Goal: Information Seeking & Learning: Learn about a topic

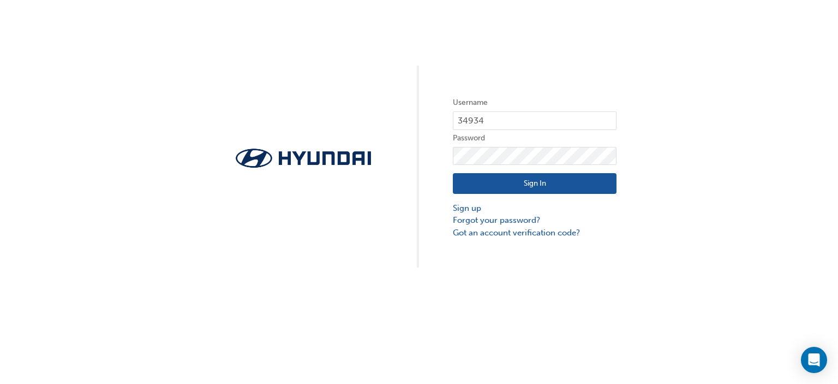
click at [543, 182] on button "Sign In" at bounding box center [535, 183] width 164 height 21
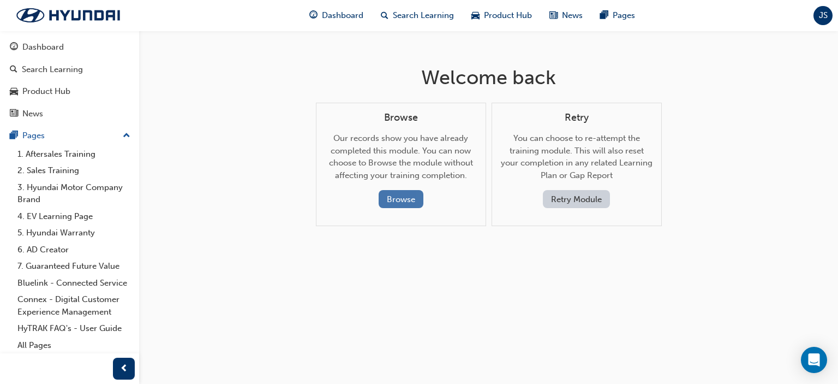
click at [407, 200] on button "Browse" at bounding box center [401, 199] width 45 height 18
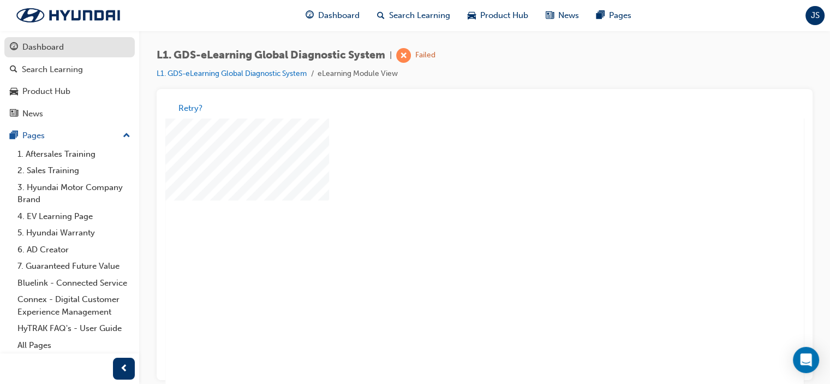
click at [53, 49] on div "Dashboard" at bounding box center [42, 47] width 41 height 13
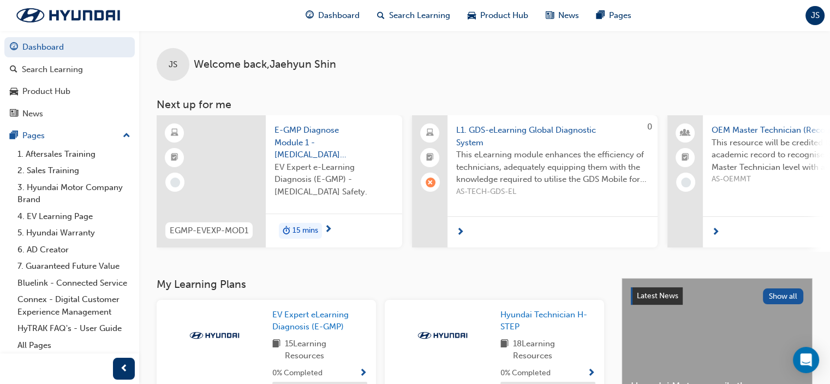
click at [718, 229] on span "next-icon" at bounding box center [716, 233] width 8 height 10
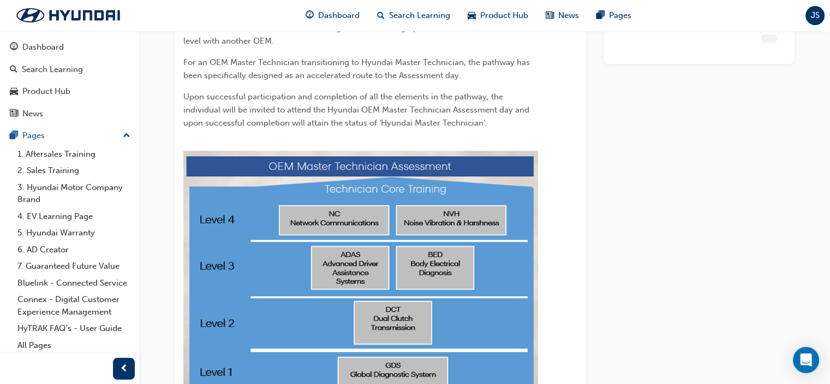
scroll to position [183, 0]
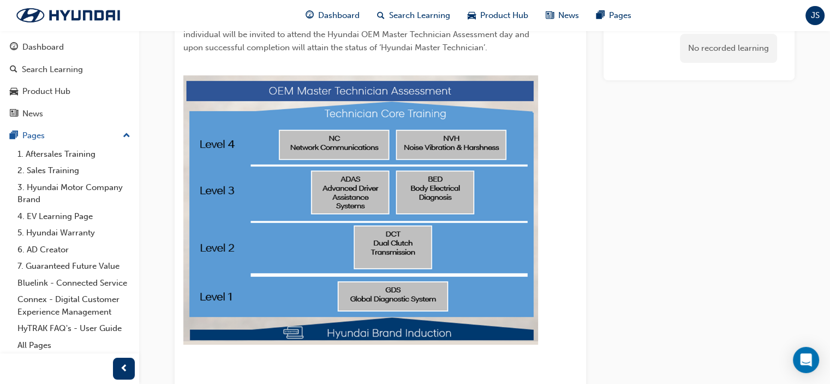
click at [401, 297] on img at bounding box center [360, 209] width 355 height 269
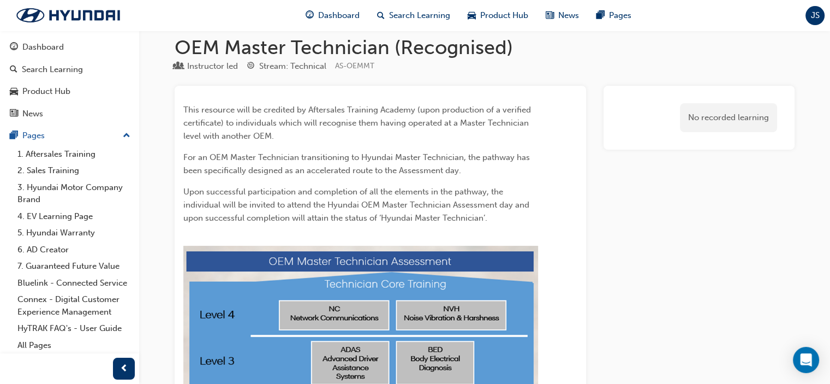
scroll to position [0, 0]
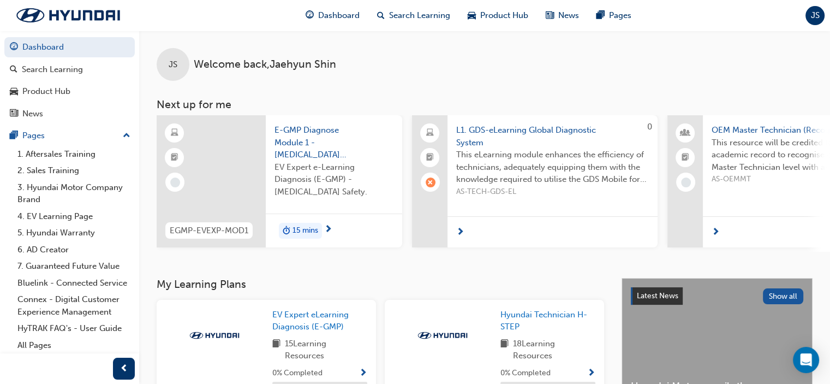
click at [307, 141] on span "E-GMP Diagnose Module 1 - [MEDICAL_DATA] Safety" at bounding box center [333, 142] width 119 height 37
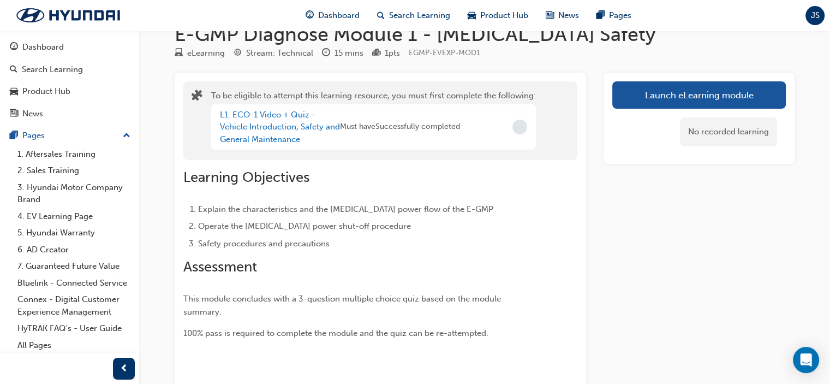
scroll to position [24, 0]
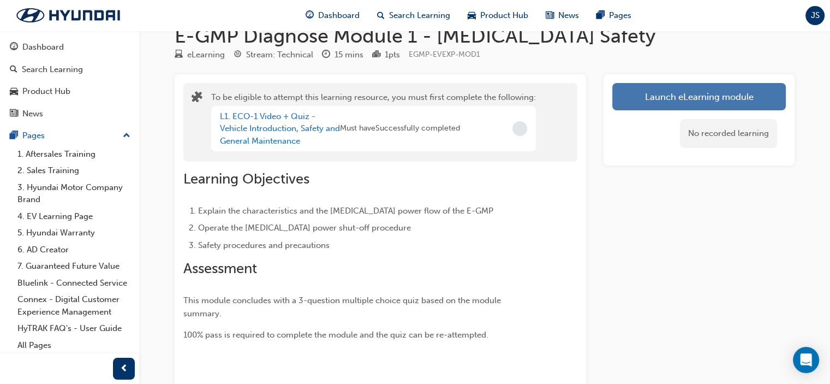
click at [667, 104] on button "Launch eLearning module" at bounding box center [699, 96] width 174 height 27
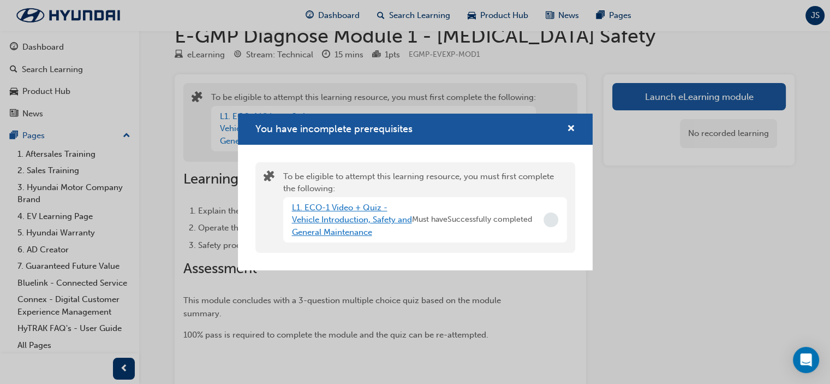
click at [337, 210] on link "L1. ECO-1 Video + Quiz - Vehicle Introduction, Safety and General Maintenance" at bounding box center [352, 219] width 120 height 34
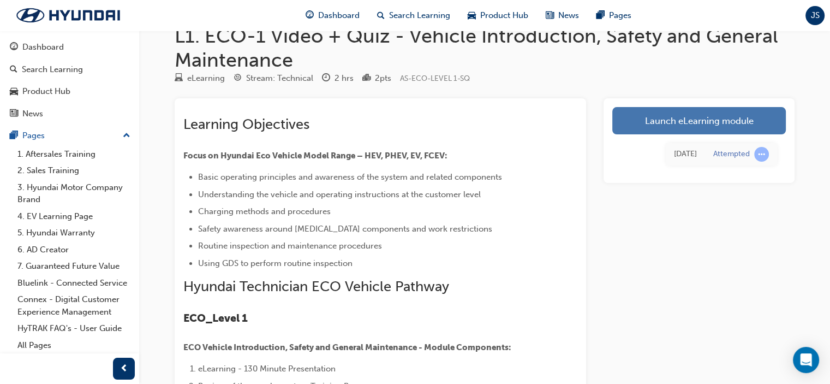
click at [680, 122] on link "Launch eLearning module" at bounding box center [699, 120] width 174 height 27
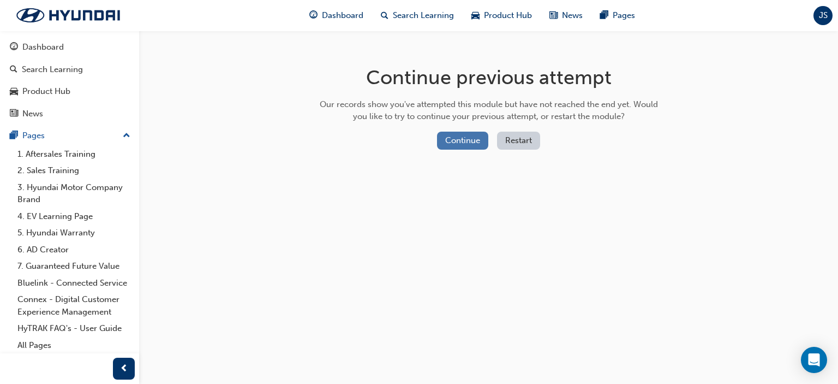
click at [453, 146] on button "Continue" at bounding box center [462, 140] width 51 height 18
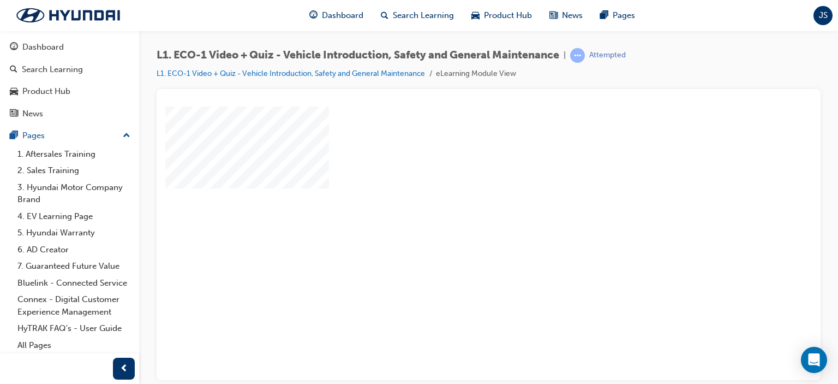
click at [457, 211] on div "play" at bounding box center [457, 211] width 0 height 0
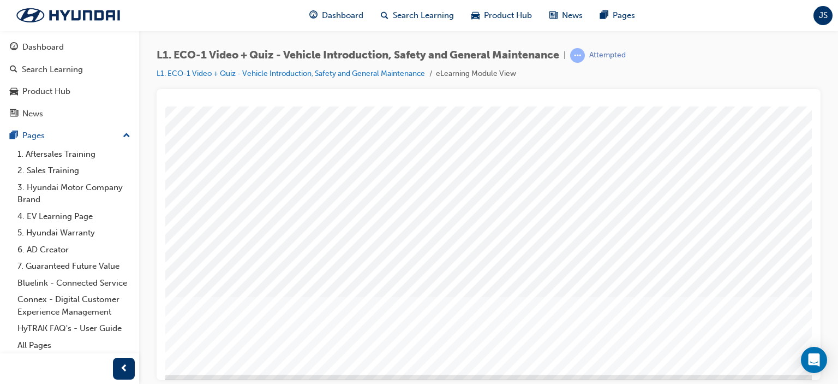
scroll to position [144, 0]
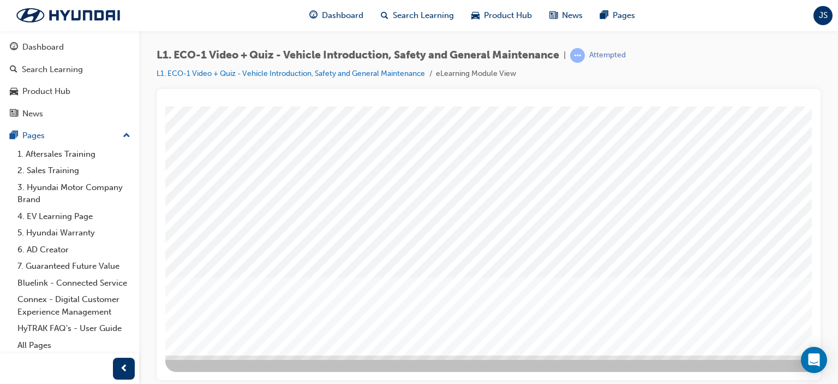
click at [757, 380] on div "L1. ECO-1 Video + Quiz - Vehicle Introduction, Safety and General Maintenance |…" at bounding box center [419, 192] width 838 height 384
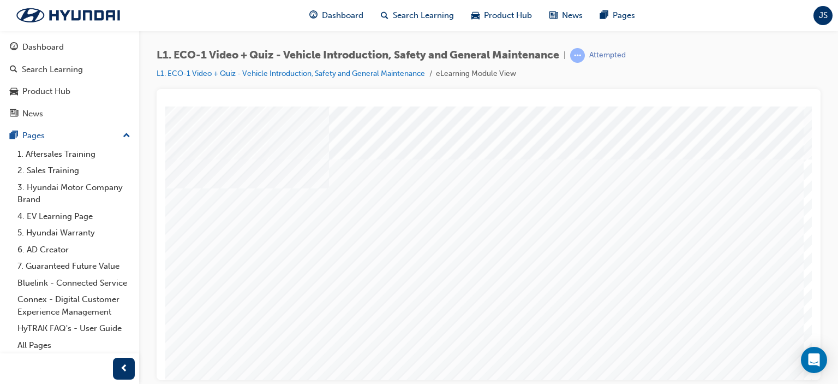
scroll to position [0, 0]
drag, startPoint x: 977, startPoint y: 264, endPoint x: 798, endPoint y: 182, distance: 197.5
click at [53, 52] on div "Dashboard" at bounding box center [42, 47] width 41 height 13
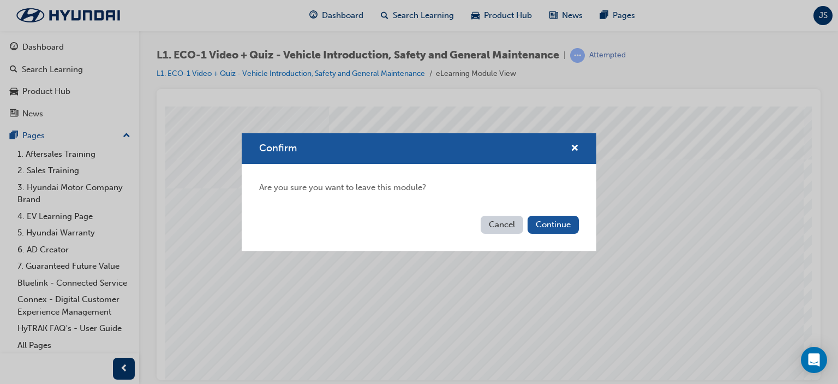
click at [496, 226] on button "Cancel" at bounding box center [502, 225] width 43 height 18
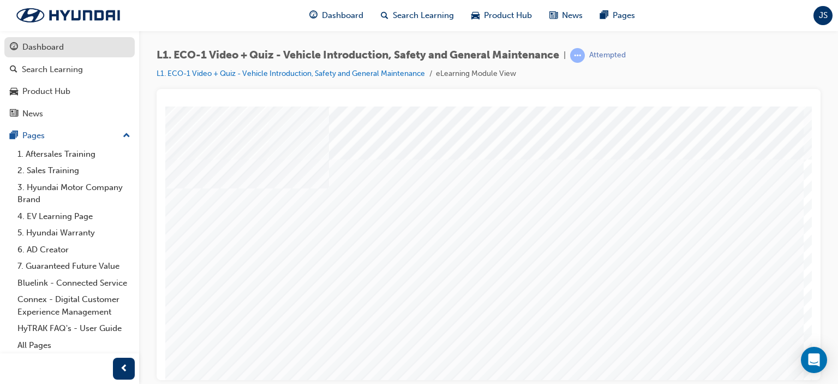
click at [50, 46] on div "Dashboard" at bounding box center [42, 47] width 41 height 13
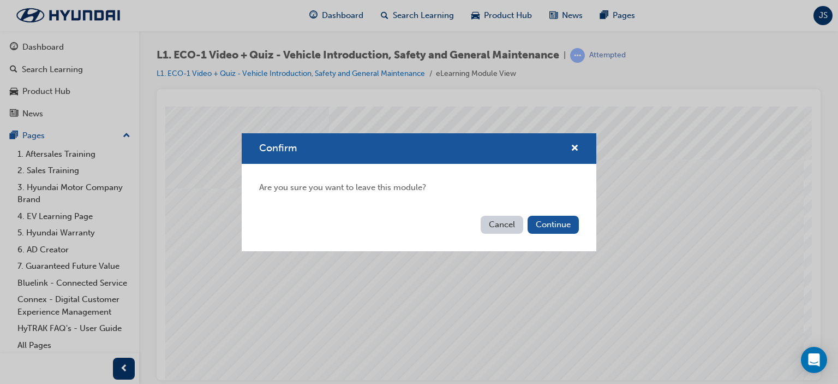
click at [498, 222] on button "Cancel" at bounding box center [502, 225] width 43 height 18
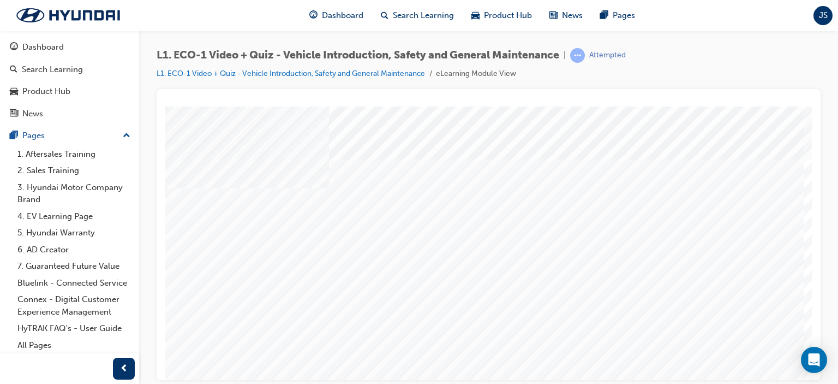
click at [251, 56] on span "L1. ECO-1 Video + Quiz - Vehicle Introduction, Safety and General Maintenance" at bounding box center [358, 55] width 403 height 13
click at [60, 49] on div "Dashboard" at bounding box center [42, 47] width 41 height 13
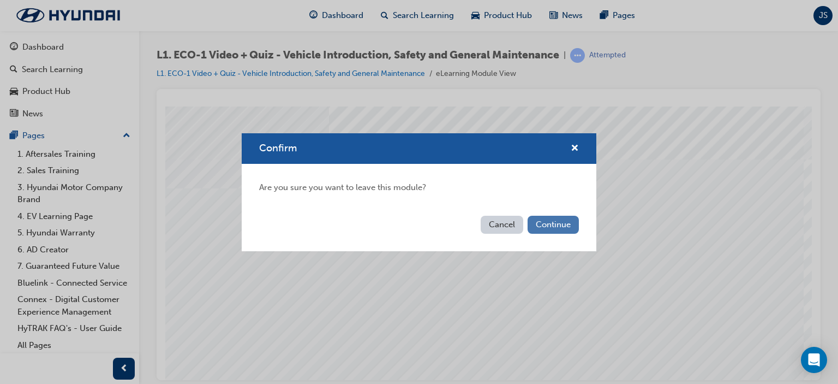
click at [554, 225] on button "Continue" at bounding box center [553, 225] width 51 height 18
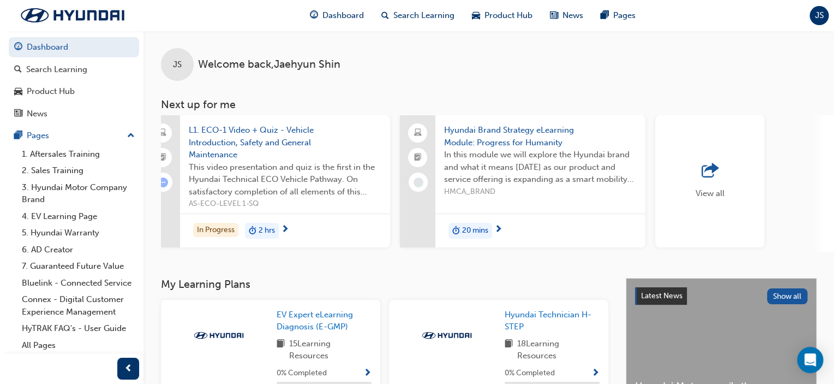
scroll to position [0, 812]
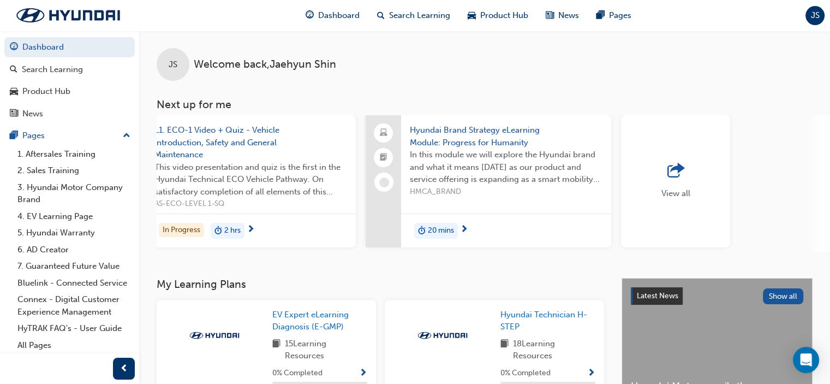
click at [498, 132] on span "Hyundai Brand Strategy eLearning Module: Progress for Humanity" at bounding box center [506, 136] width 193 height 25
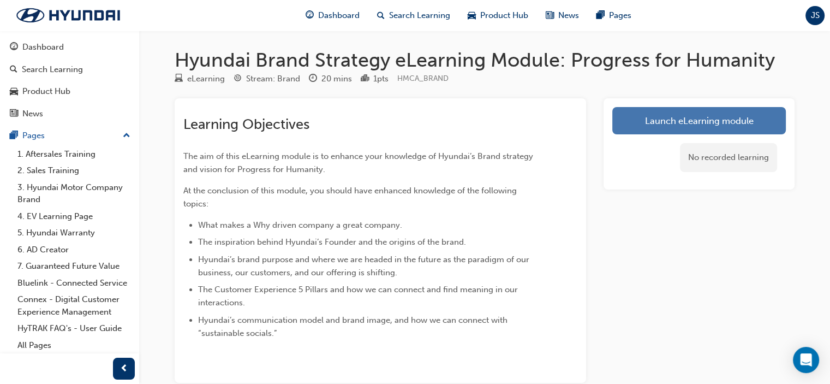
click at [649, 126] on link "Launch eLearning module" at bounding box center [699, 120] width 174 height 27
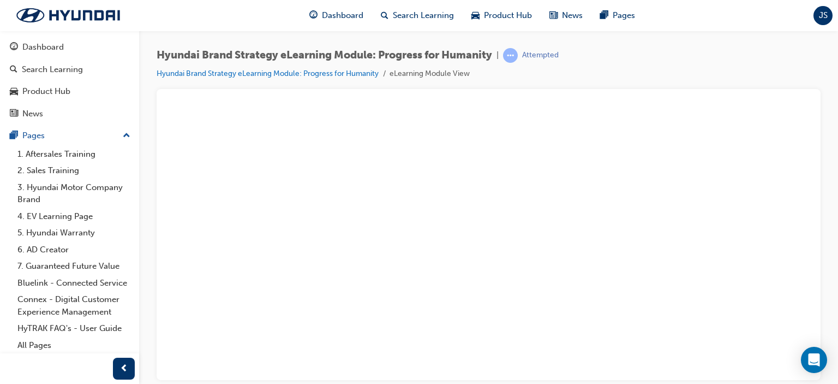
drag, startPoint x: 805, startPoint y: 199, endPoint x: 978, endPoint y: 358, distance: 235.2
click at [457, 125] on div "play" at bounding box center [457, 125] width 0 height 0
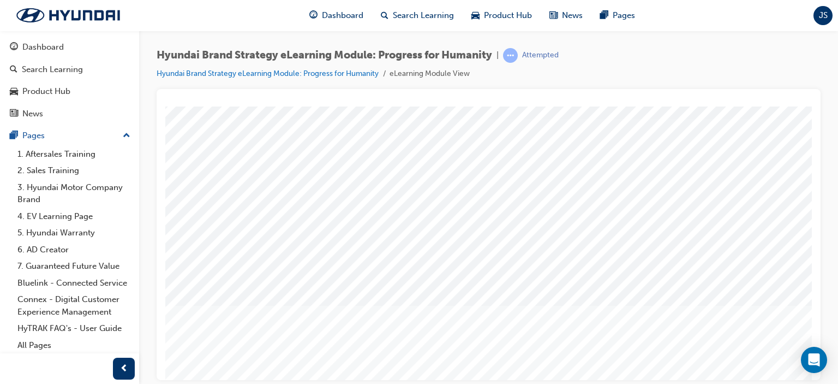
scroll to position [127, 0]
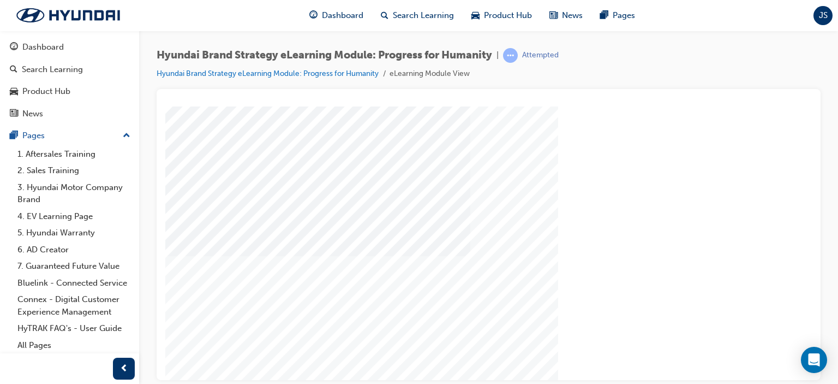
scroll to position [122, 0]
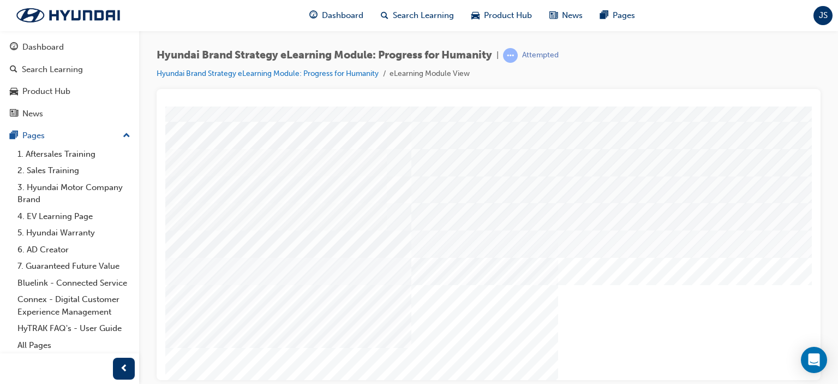
scroll to position [127, 0]
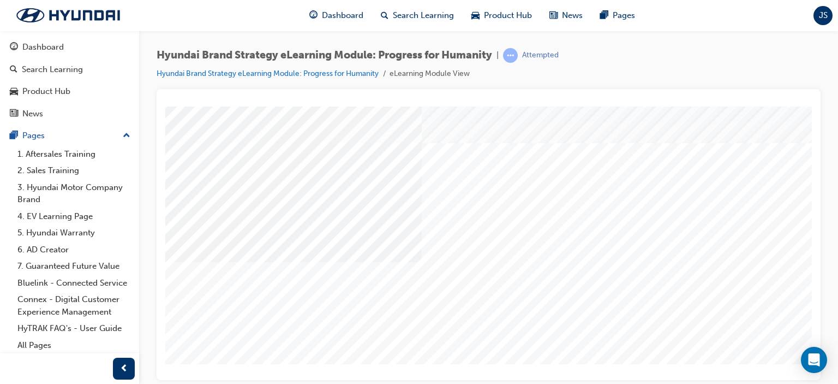
scroll to position [32, 0]
drag, startPoint x: 803, startPoint y: 246, endPoint x: 816, endPoint y: 291, distance: 47.5
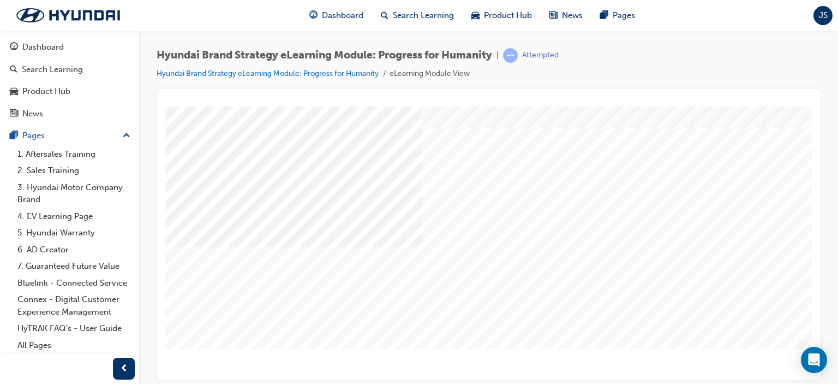
click at [812, 79] on html "multistate Loading..." at bounding box center [488, 76] width 647 height 4
drag, startPoint x: 808, startPoint y: 265, endPoint x: 978, endPoint y: 428, distance: 235.8
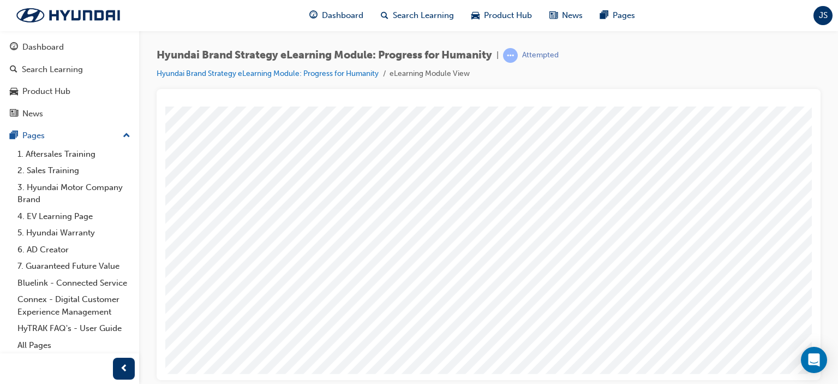
drag, startPoint x: 808, startPoint y: 291, endPoint x: 981, endPoint y: 443, distance: 229.7
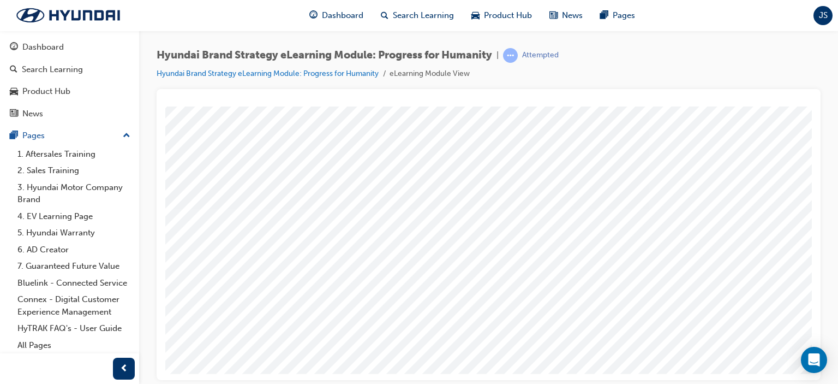
scroll to position [127, 74]
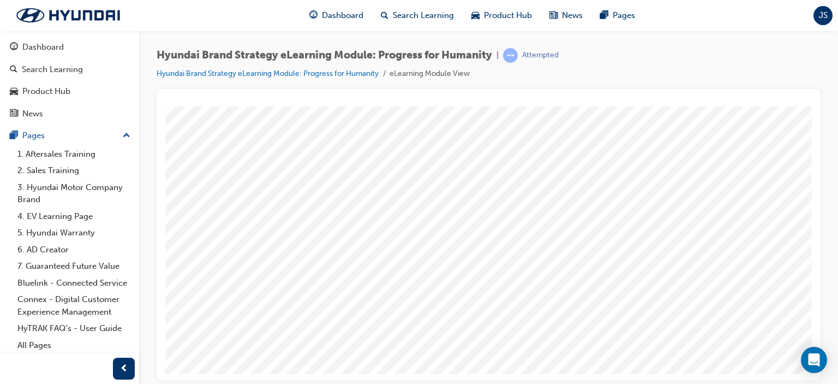
drag, startPoint x: 811, startPoint y: 297, endPoint x: 983, endPoint y: 345, distance: 178.5
click at [803, 76] on html "Content Image Right Loading..." at bounding box center [488, 73] width 647 height 4
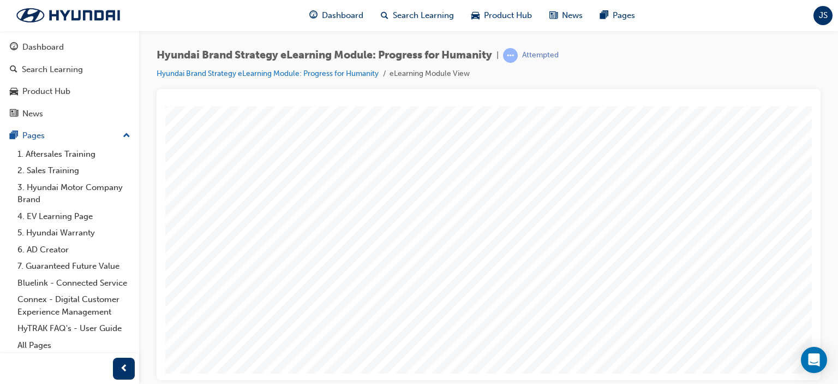
drag, startPoint x: 809, startPoint y: 270, endPoint x: 991, endPoint y: 439, distance: 248.3
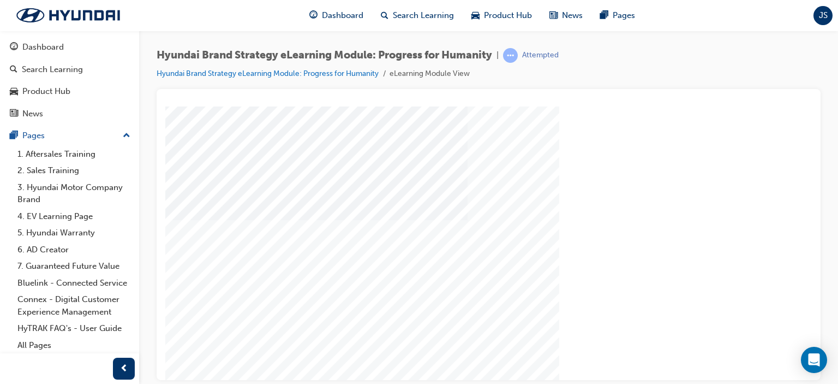
scroll to position [127, 0]
drag, startPoint x: 977, startPoint y: 378, endPoint x: 969, endPoint y: 468, distance: 90.5
drag, startPoint x: 680, startPoint y: 375, endPoint x: 735, endPoint y: 486, distance: 123.7
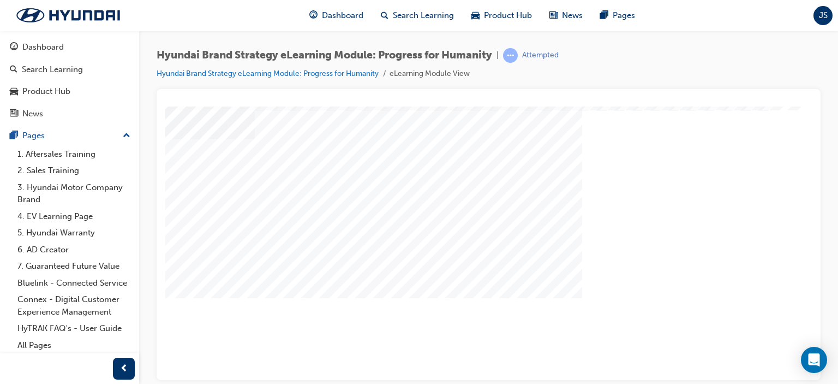
scroll to position [49, 77]
drag, startPoint x: 607, startPoint y: 372, endPoint x: 839, endPoint y: 485, distance: 257.4
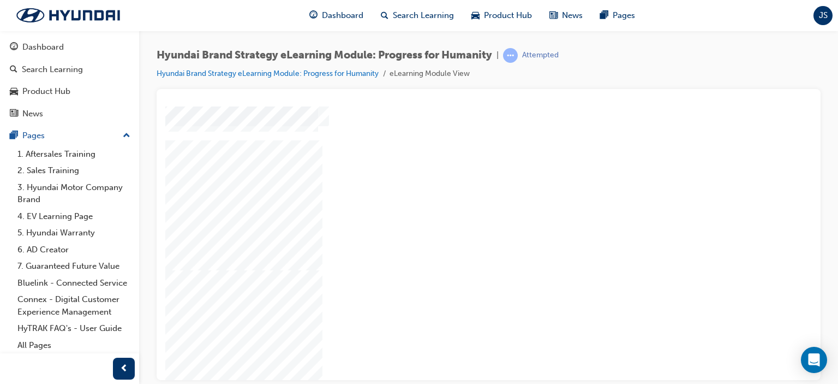
drag, startPoint x: 489, startPoint y: 306, endPoint x: 497, endPoint y: 306, distance: 7.6
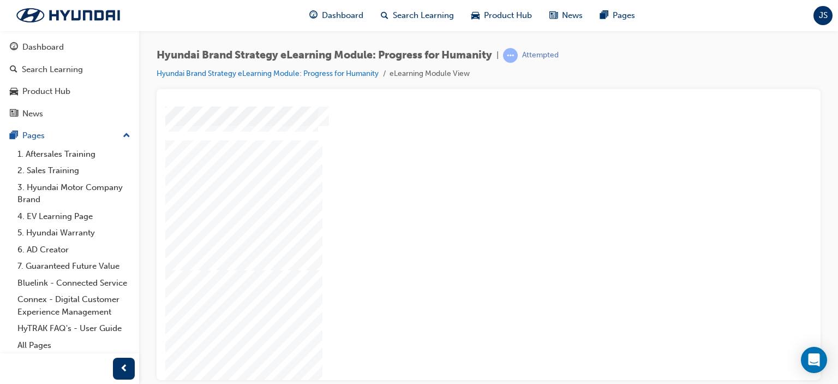
click at [711, 48] on html "Content Image Right Loading..." at bounding box center [488, 46] width 647 height 4
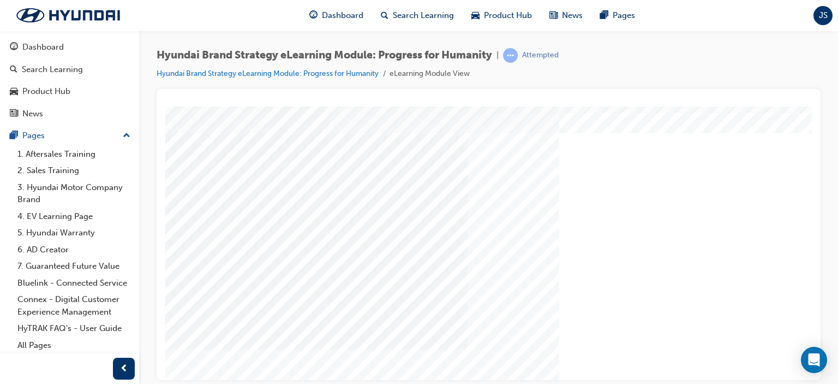
scroll to position [127, 0]
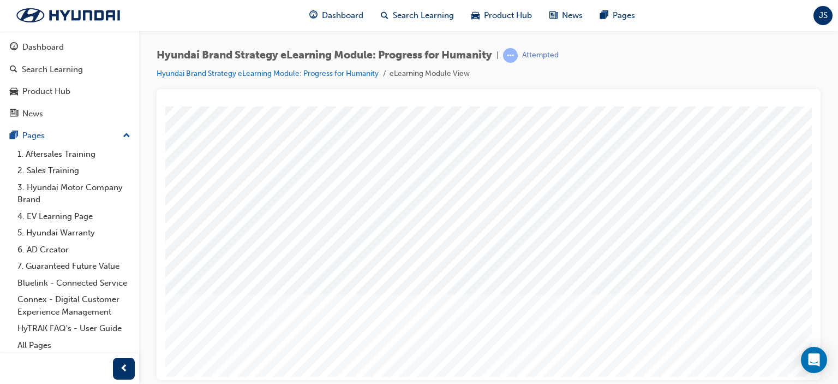
drag, startPoint x: 808, startPoint y: 245, endPoint x: 969, endPoint y: 456, distance: 265.4
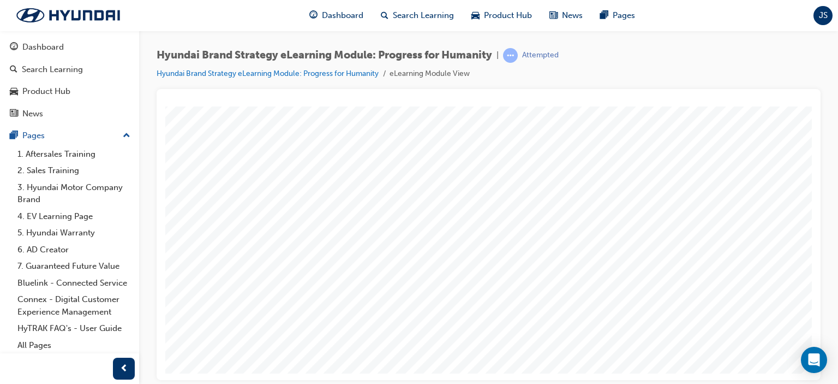
scroll to position [0, 0]
drag, startPoint x: 812, startPoint y: 239, endPoint x: 817, endPoint y: 270, distance: 31.5
click at [818, 273] on div at bounding box center [489, 234] width 664 height 291
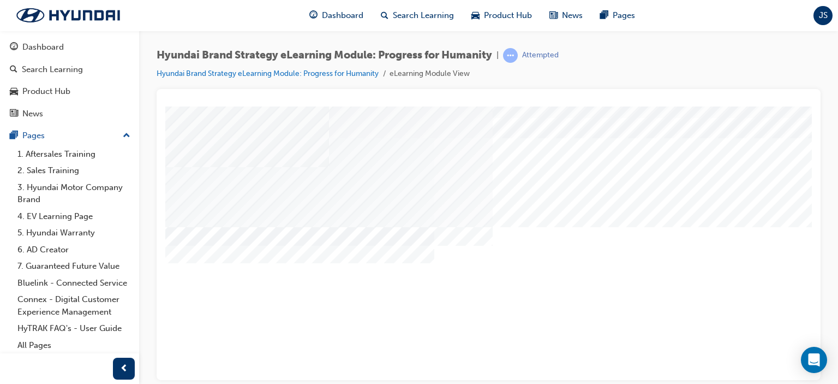
scroll to position [20, 0]
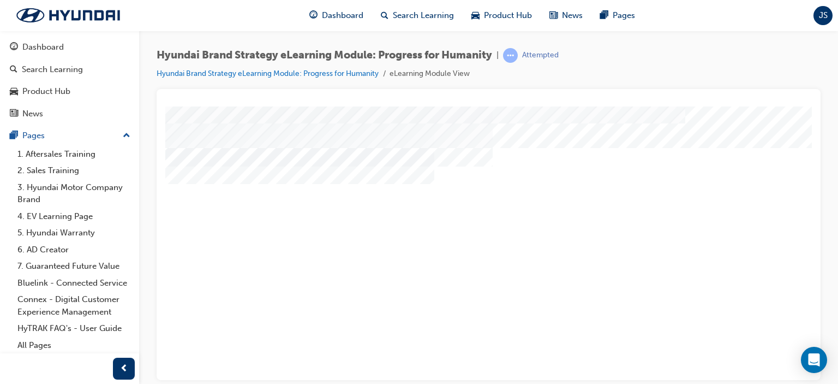
drag, startPoint x: 810, startPoint y: 252, endPoint x: 981, endPoint y: 409, distance: 232.1
drag, startPoint x: 810, startPoint y: 315, endPoint x: 969, endPoint y: 468, distance: 220.3
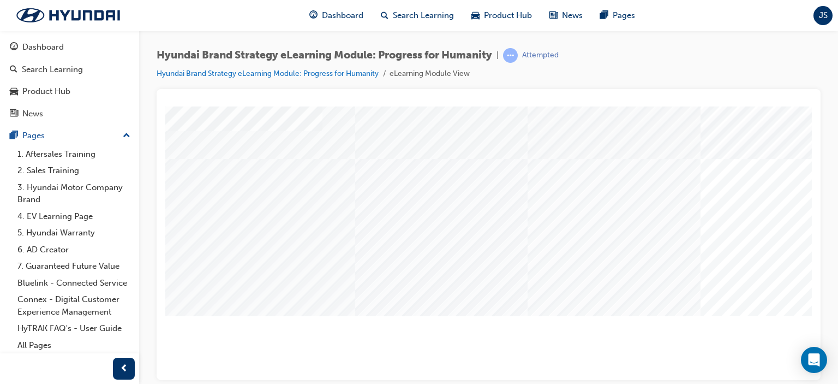
scroll to position [53, 7]
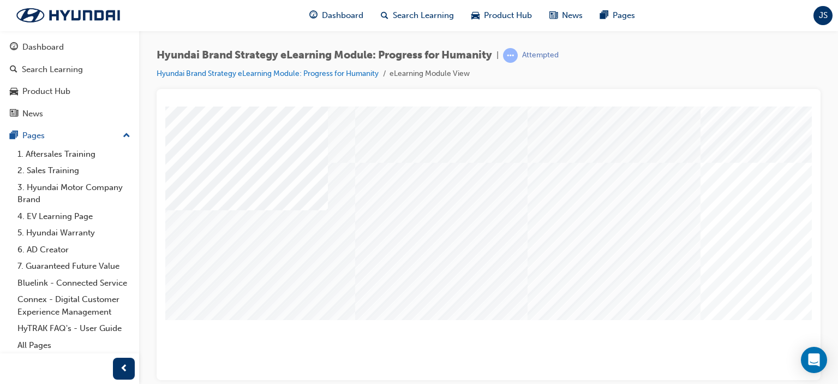
drag, startPoint x: 694, startPoint y: 381, endPoint x: 706, endPoint y: 382, distance: 12.1
click at [706, 382] on div "Hyundai Brand Strategy eLearning Module: Progress for Humanity | Attempted Hyun…" at bounding box center [419, 192] width 838 height 384
drag, startPoint x: 685, startPoint y: 377, endPoint x: 853, endPoint y: 488, distance: 201.1
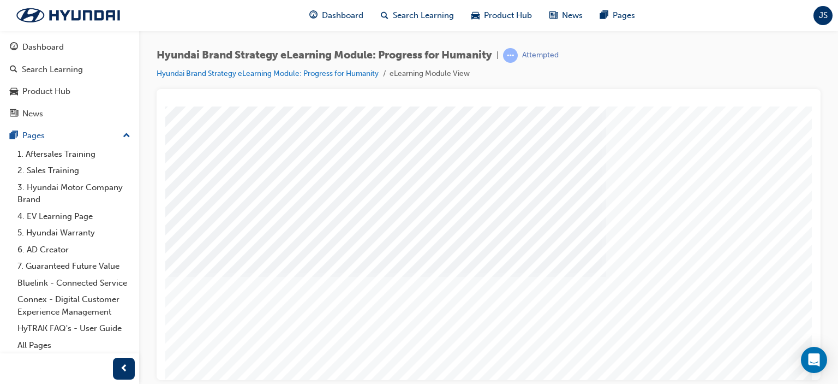
scroll to position [81, 0]
drag, startPoint x: 559, startPoint y: 366, endPoint x: 576, endPoint y: 363, distance: 17.1
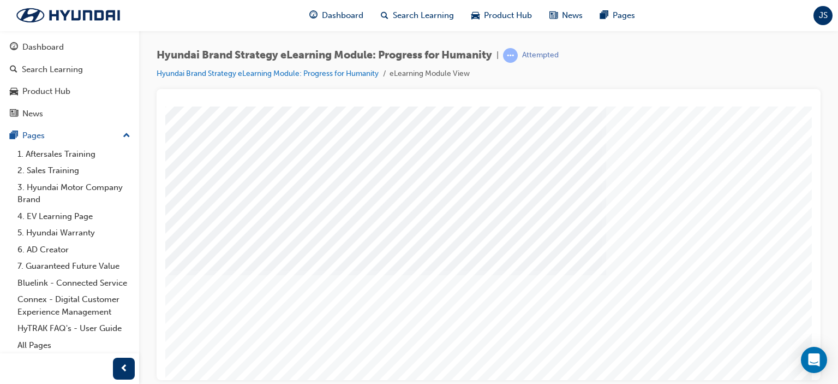
drag, startPoint x: 806, startPoint y: 223, endPoint x: 990, endPoint y: 386, distance: 246.2
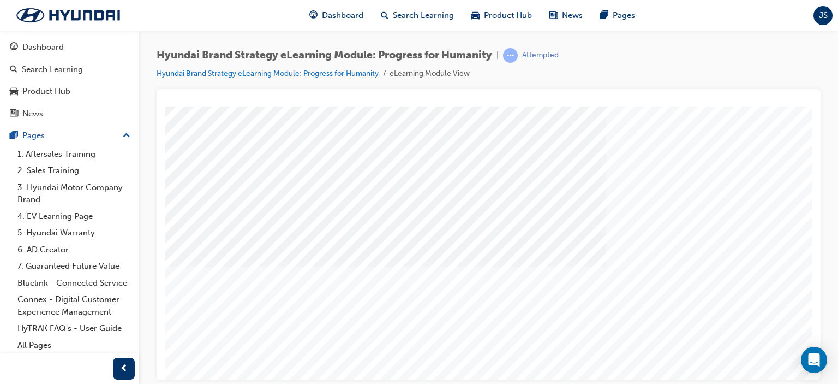
drag, startPoint x: 808, startPoint y: 242, endPoint x: 991, endPoint y: 455, distance: 280.9
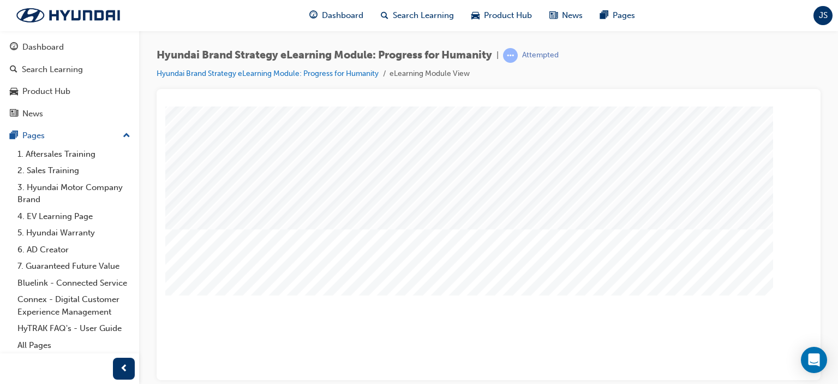
scroll to position [0, 0]
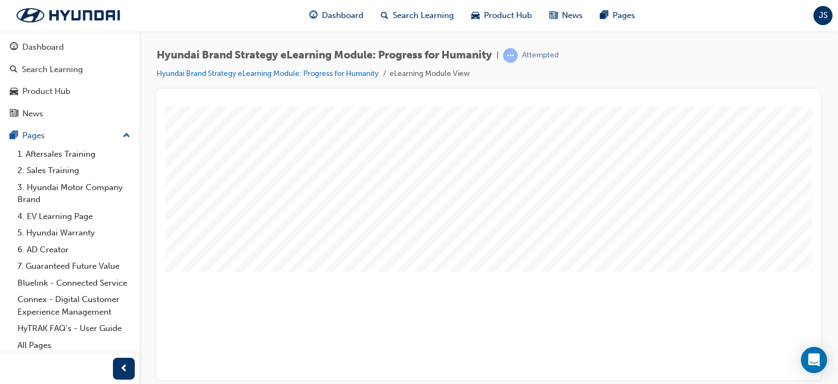
scroll to position [127, 0]
drag, startPoint x: 809, startPoint y: 260, endPoint x: 1000, endPoint y: 458, distance: 274.4
drag, startPoint x: 810, startPoint y: 319, endPoint x: 986, endPoint y: 399, distance: 193.1
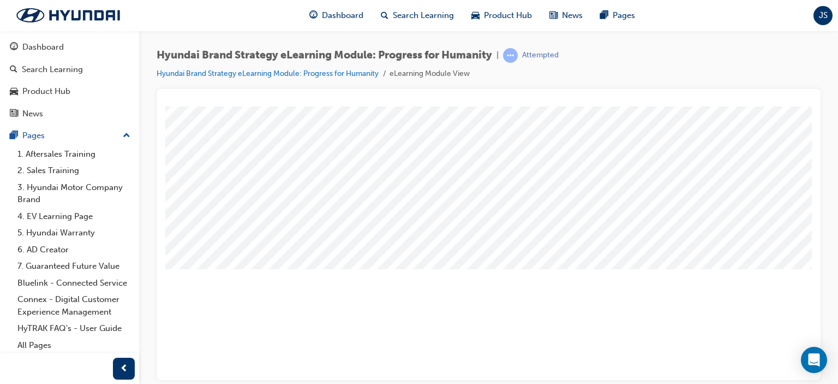
scroll to position [127, 0]
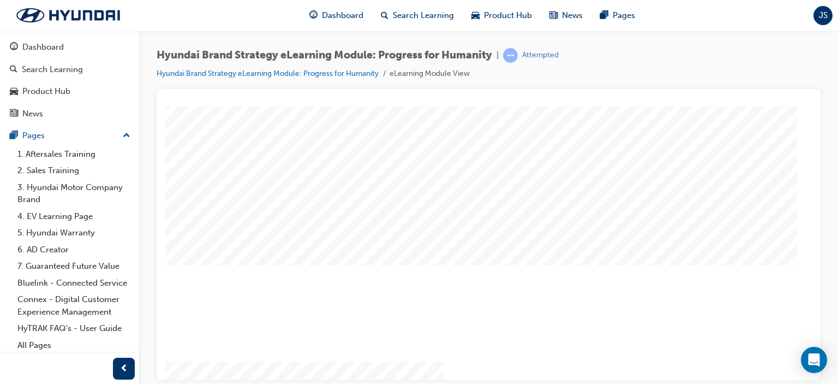
scroll to position [114, 54]
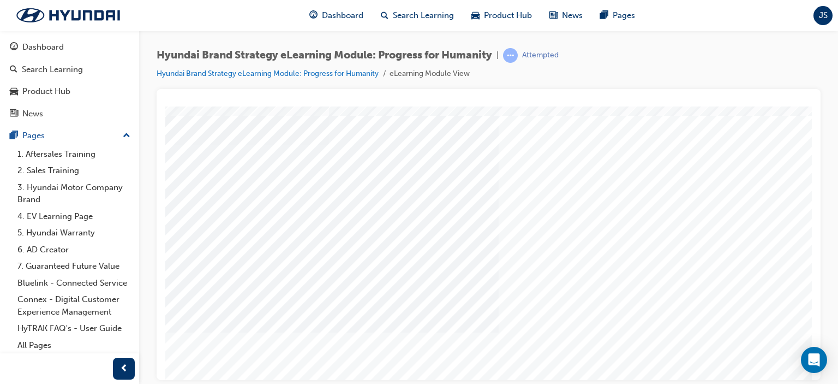
scroll to position [12, 0]
drag, startPoint x: 808, startPoint y: 234, endPoint x: 986, endPoint y: 347, distance: 211.5
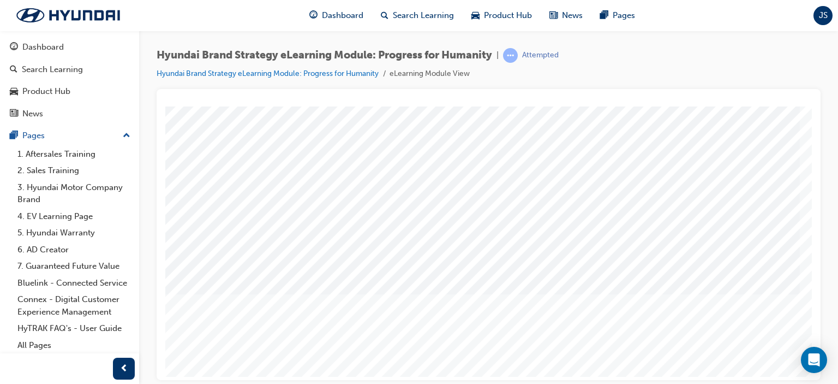
scroll to position [127, 104]
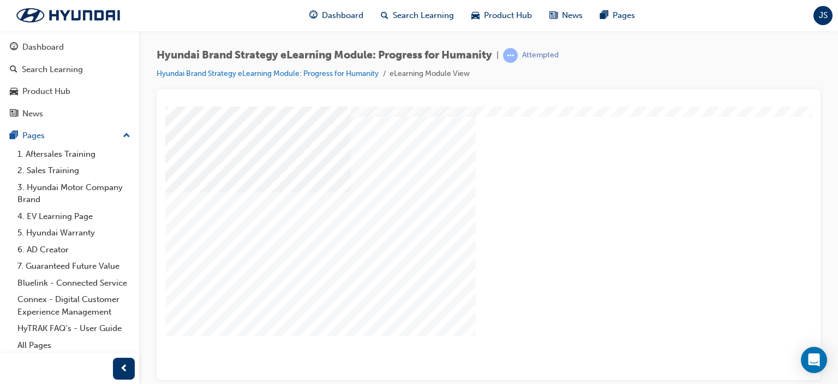
scroll to position [44, 0]
drag, startPoint x: 808, startPoint y: 243, endPoint x: 986, endPoint y: 377, distance: 222.9
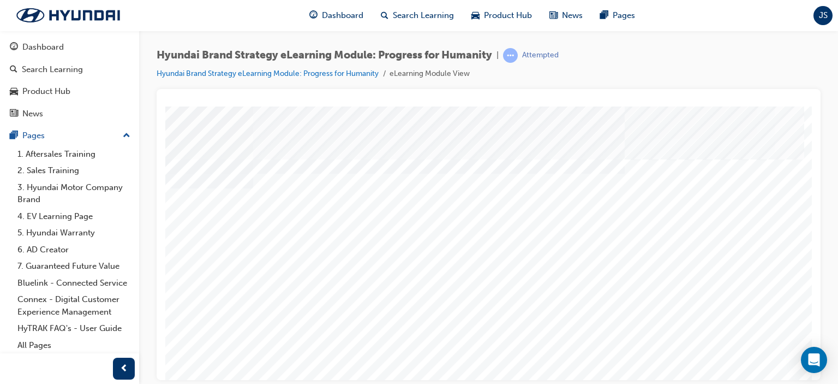
scroll to position [0, 46]
click at [766, 110] on html "Content Image Right Loading..." at bounding box center [442, 108] width 647 height 4
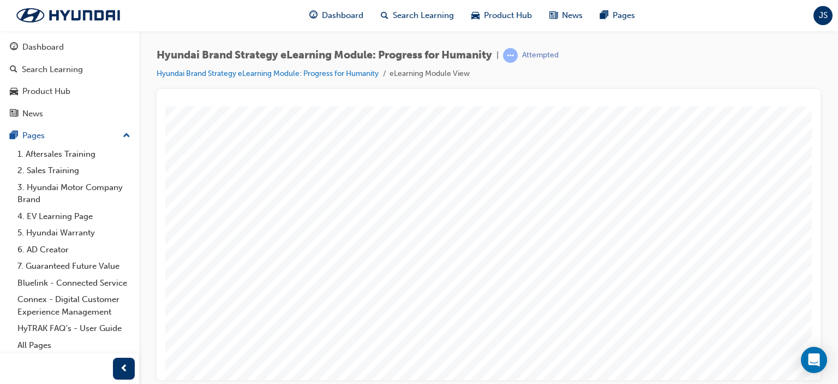
drag, startPoint x: 808, startPoint y: 314, endPoint x: 969, endPoint y: 466, distance: 221.5
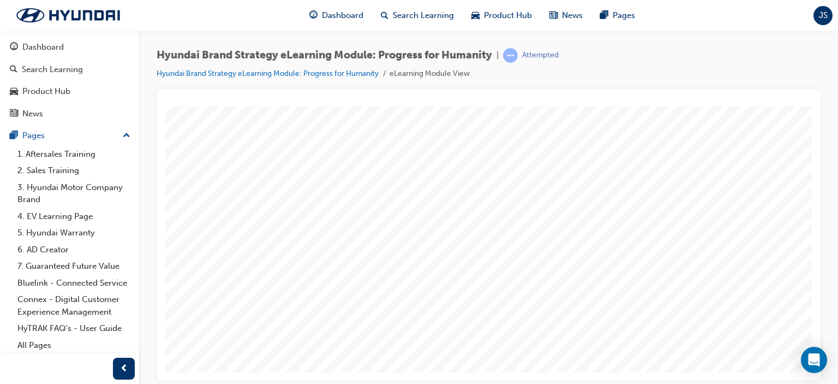
drag, startPoint x: 808, startPoint y: 234, endPoint x: 984, endPoint y: 419, distance: 255.1
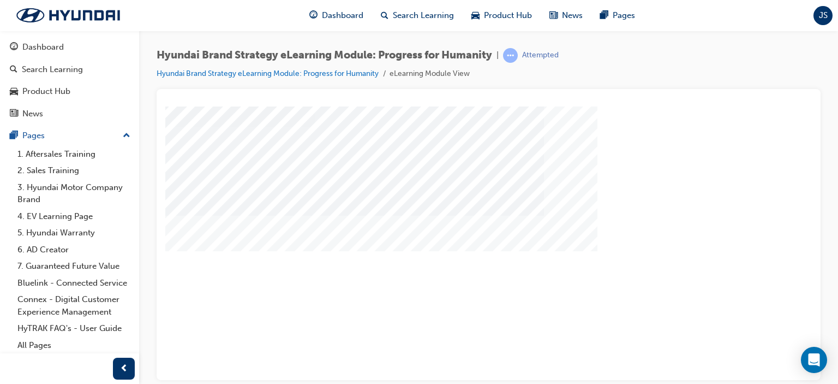
scroll to position [127, 36]
drag, startPoint x: 403, startPoint y: 278, endPoint x: 420, endPoint y: 276, distance: 17.7
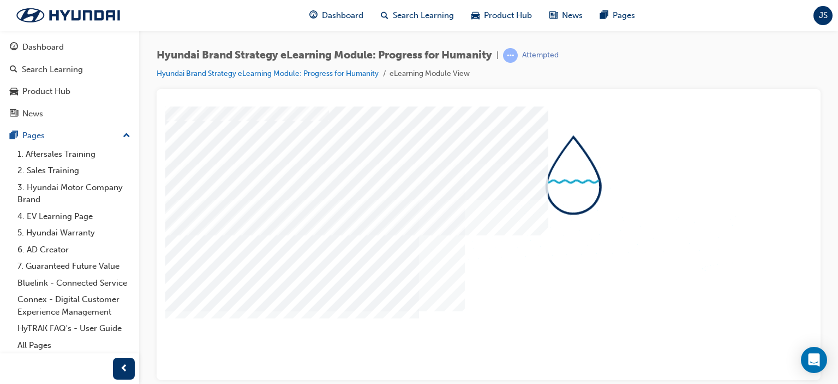
scroll to position [115, 0]
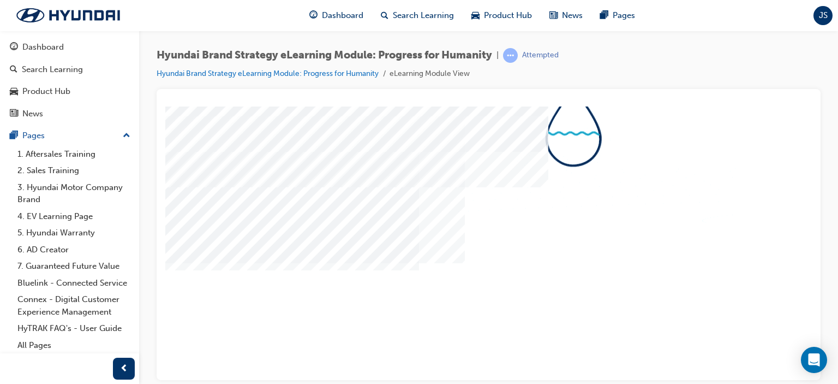
drag, startPoint x: 810, startPoint y: 177, endPoint x: 981, endPoint y: 355, distance: 246.6
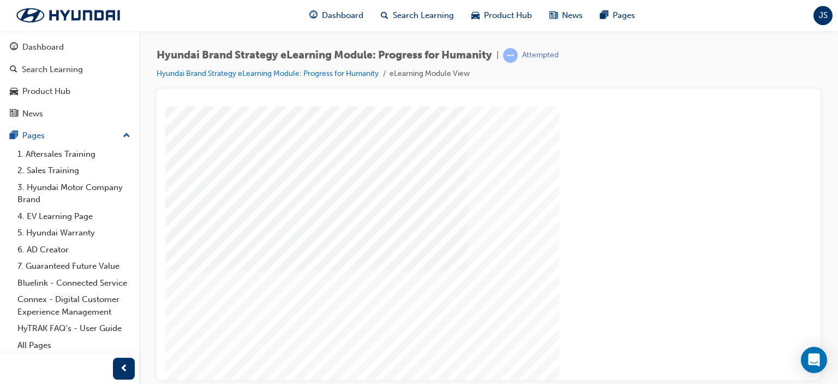
scroll to position [105, 0]
drag, startPoint x: 809, startPoint y: 206, endPoint x: 977, endPoint y: 378, distance: 240.4
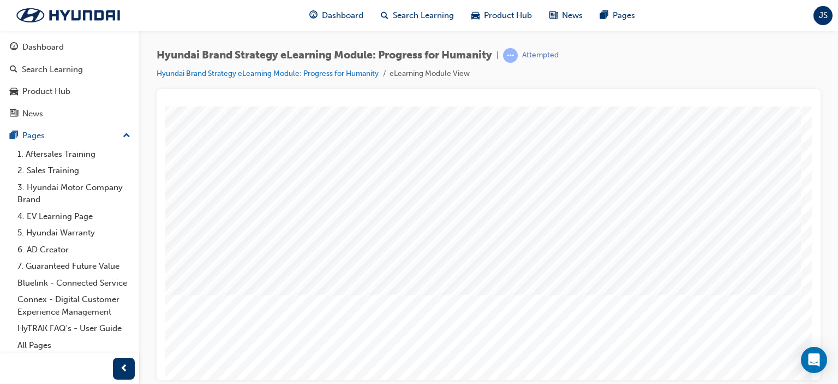
scroll to position [76, 0]
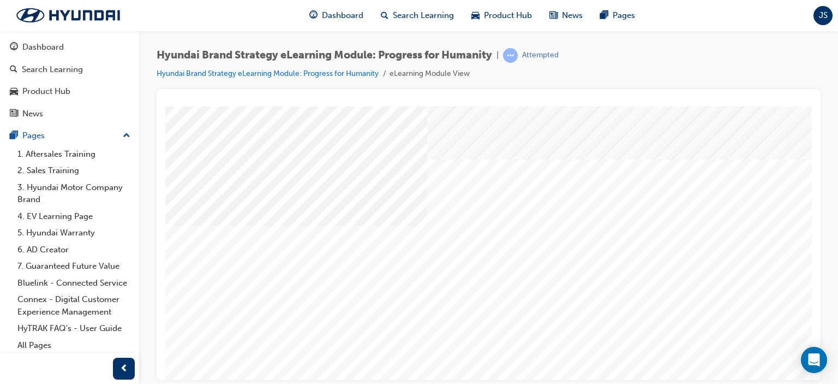
drag, startPoint x: 600, startPoint y: 316, endPoint x: 664, endPoint y: 299, distance: 66.0
drag, startPoint x: 809, startPoint y: 245, endPoint x: 972, endPoint y: 463, distance: 272.1
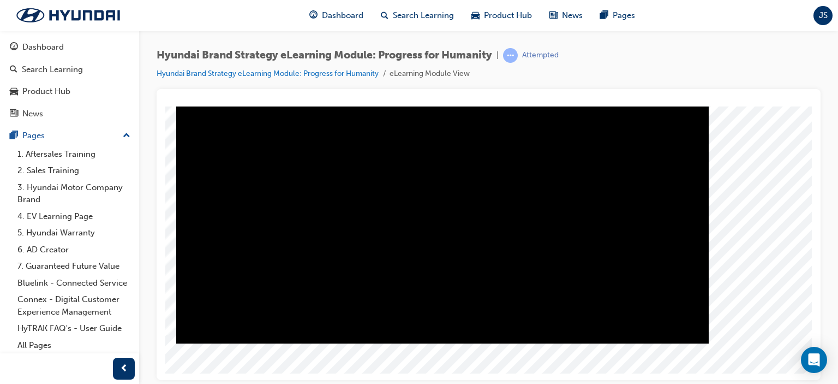
scroll to position [127, 104]
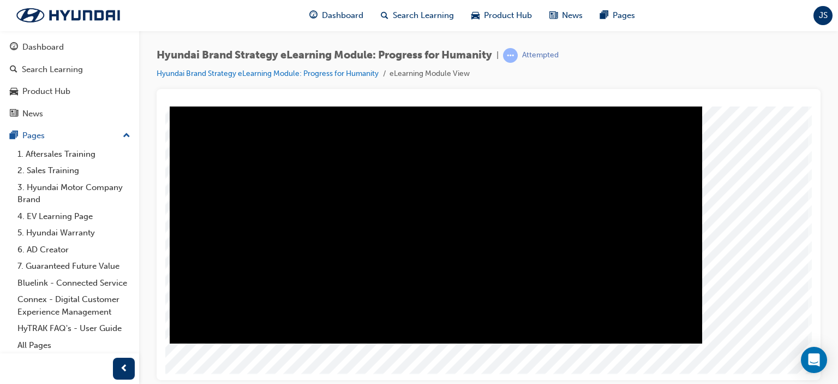
drag, startPoint x: 685, startPoint y: 374, endPoint x: 966, endPoint y: 471, distance: 298.0
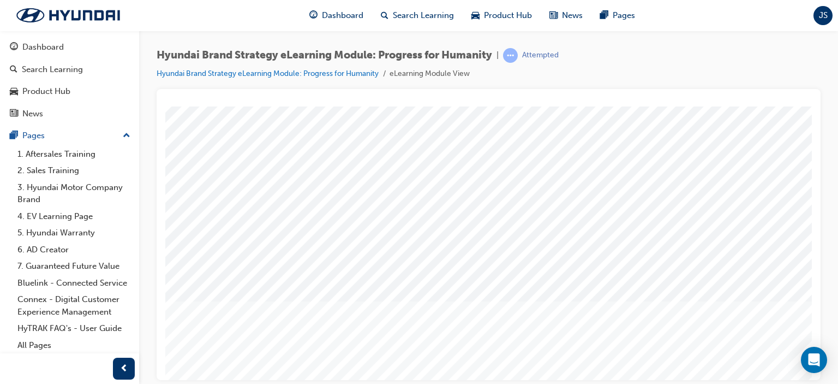
scroll to position [127, 0]
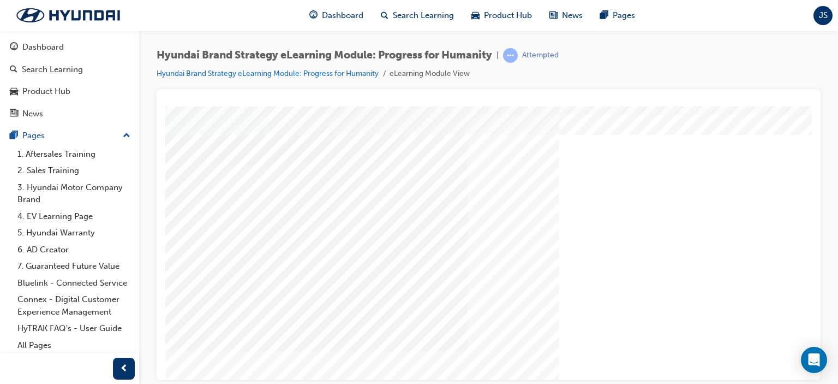
scroll to position [15, 0]
drag, startPoint x: 808, startPoint y: 319, endPoint x: 978, endPoint y: 354, distance: 173.9
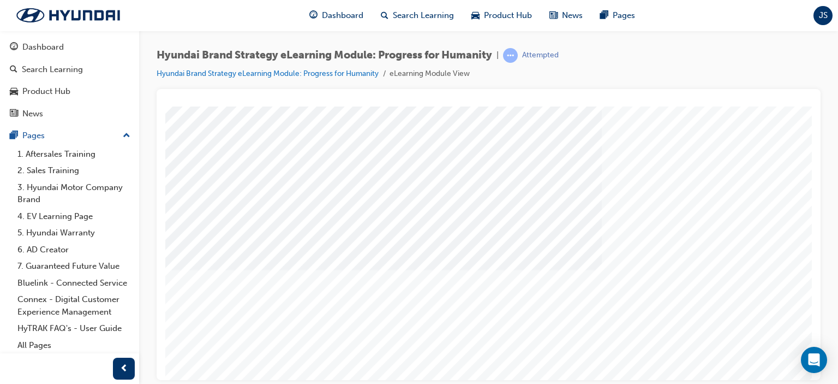
drag, startPoint x: 810, startPoint y: 213, endPoint x: 987, endPoint y: 370, distance: 236.9
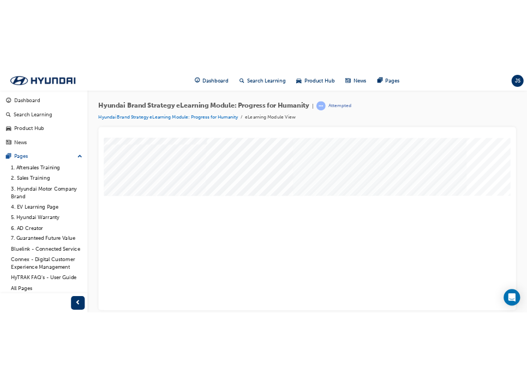
scroll to position [72, 0]
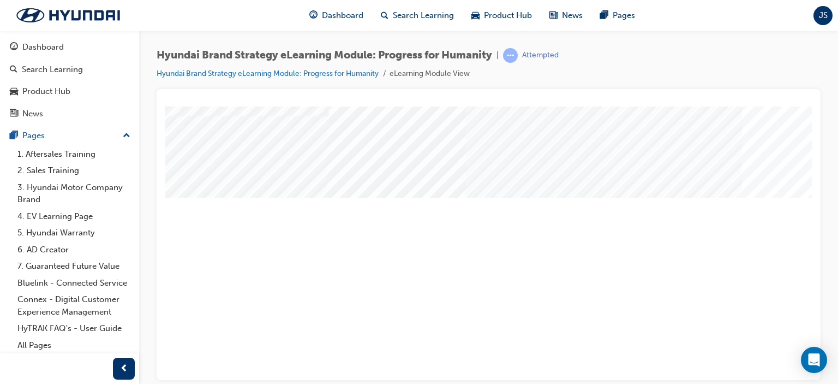
click at [838, 319] on div "Hyundai Brand Strategy eLearning Module: Progress for Humanity | Attempted Hyun…" at bounding box center [488, 194] width 699 height 326
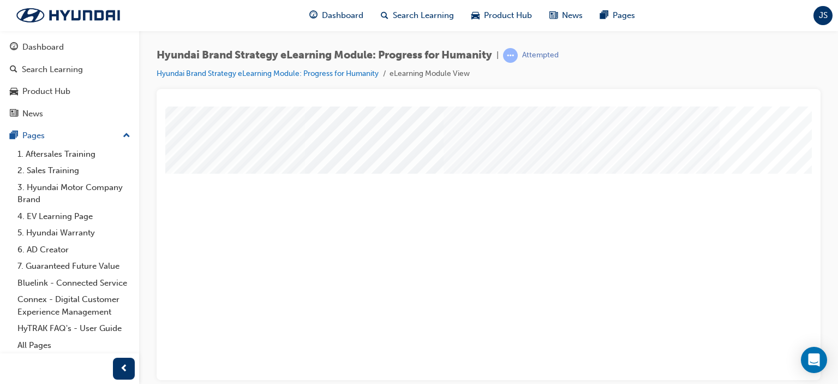
scroll to position [96, 24]
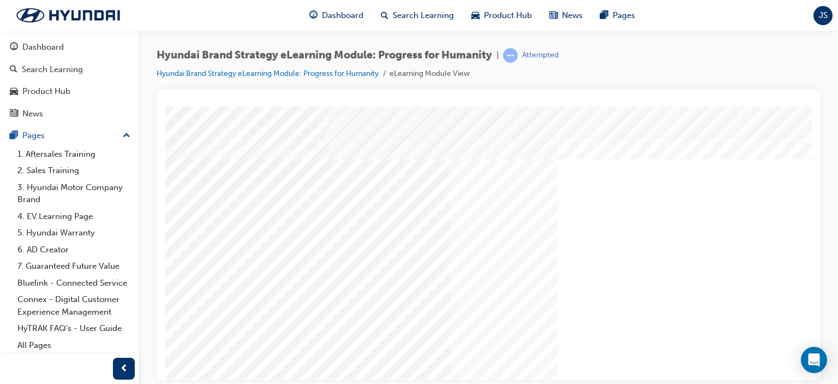
drag, startPoint x: 808, startPoint y: 263, endPoint x: 983, endPoint y: 434, distance: 245.0
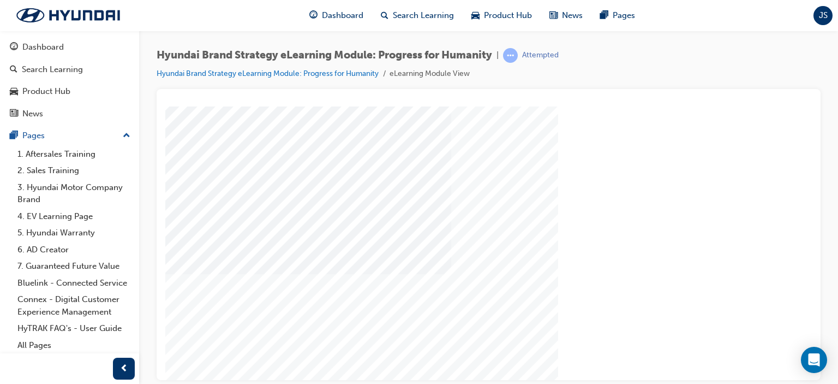
drag, startPoint x: 270, startPoint y: 248, endPoint x: 314, endPoint y: 272, distance: 50.0
click at [756, 380] on div "Hyundai Brand Strategy eLearning Module: Progress for Humanity | Attempted Hyun…" at bounding box center [419, 192] width 838 height 384
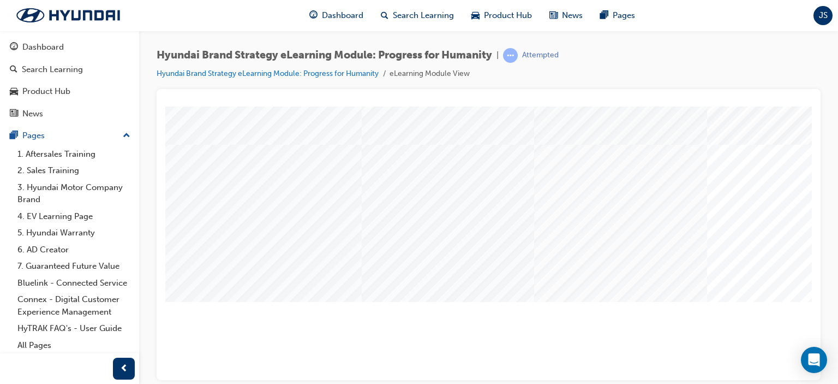
scroll to position [123, 0]
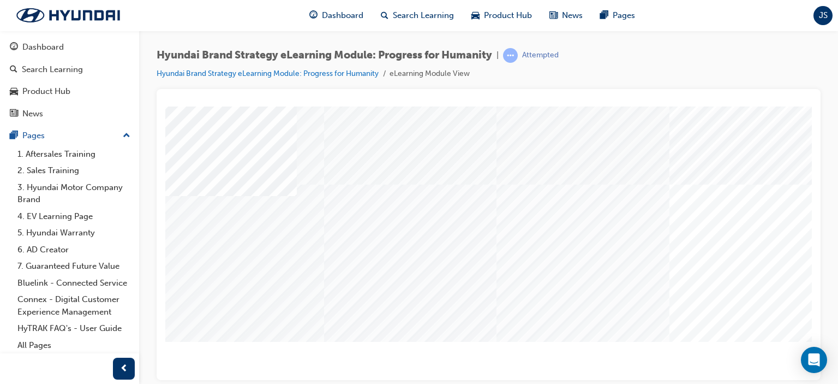
scroll to position [66, 38]
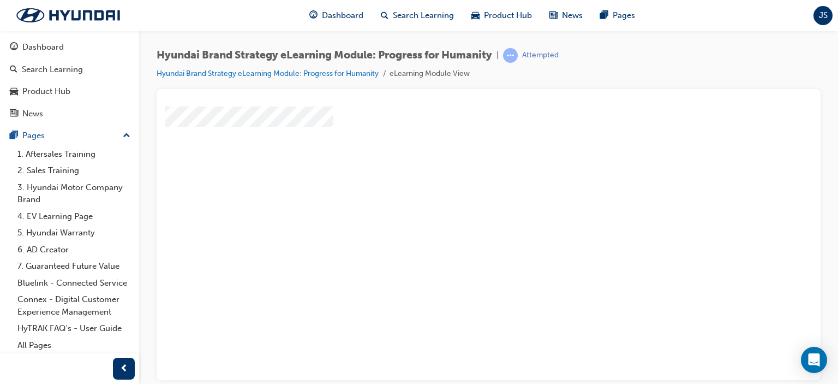
scroll to position [127, 38]
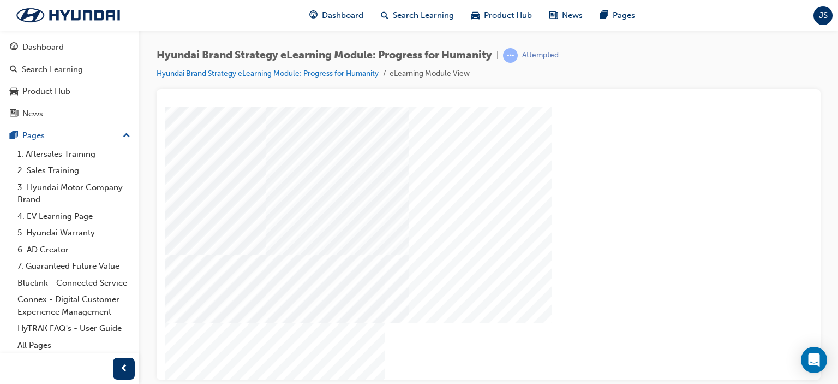
scroll to position [127, 63]
drag, startPoint x: 808, startPoint y: 212, endPoint x: 982, endPoint y: 431, distance: 279.2
click at [673, 381] on div "Hyundai Brand Strategy eLearning Module: Progress for Humanity | Attempted Hyun…" at bounding box center [419, 192] width 838 height 384
click at [755, 381] on div "Hyundai Brand Strategy eLearning Module: Progress for Humanity | Attempted Hyun…" at bounding box center [419, 192] width 838 height 384
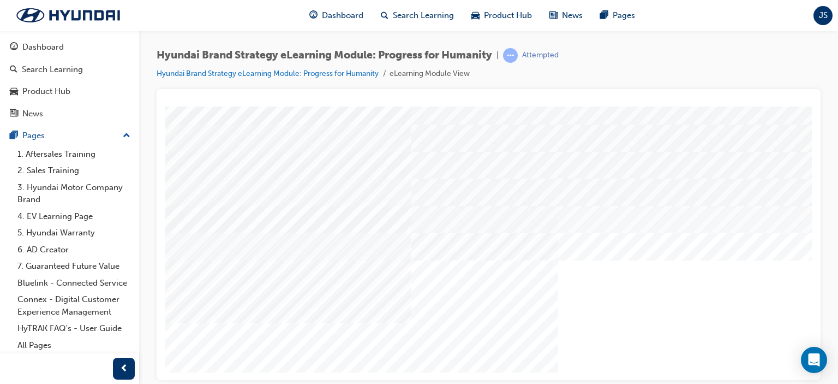
drag, startPoint x: 635, startPoint y: 315, endPoint x: 628, endPoint y: 315, distance: 6.5
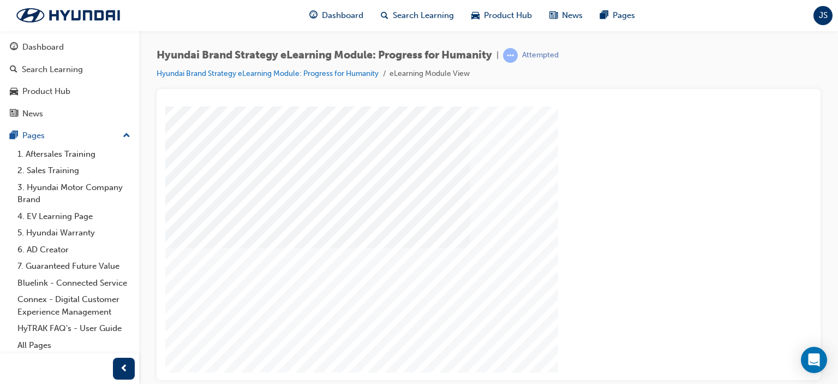
drag, startPoint x: 256, startPoint y: 317, endPoint x: 255, endPoint y: 324, distance: 7.2
click at [255, 324] on div "Content Image Right" at bounding box center [536, 175] width 742 height 393
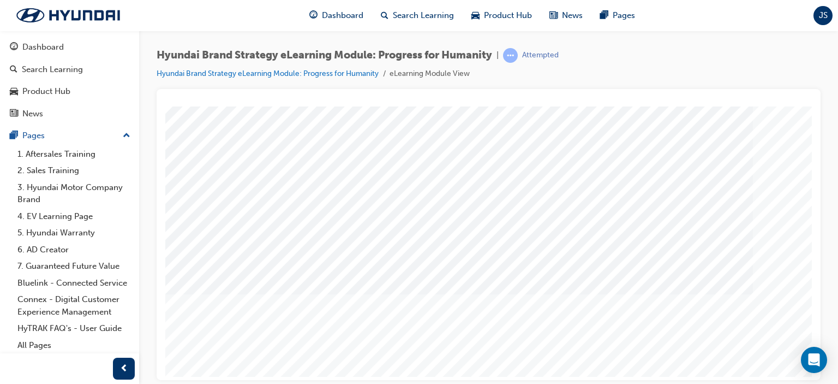
drag, startPoint x: 700, startPoint y: 376, endPoint x: 968, endPoint y: 479, distance: 287.4
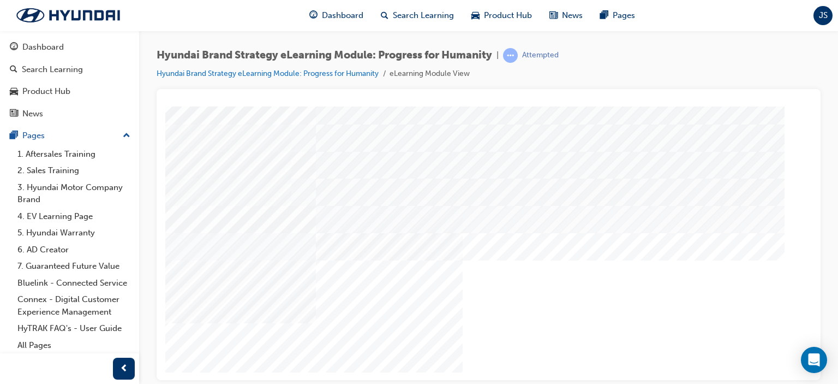
click at [777, 381] on div "Hyundai Brand Strategy eLearning Module: Progress for Humanity | Attempted Hyun…" at bounding box center [419, 192] width 838 height 384
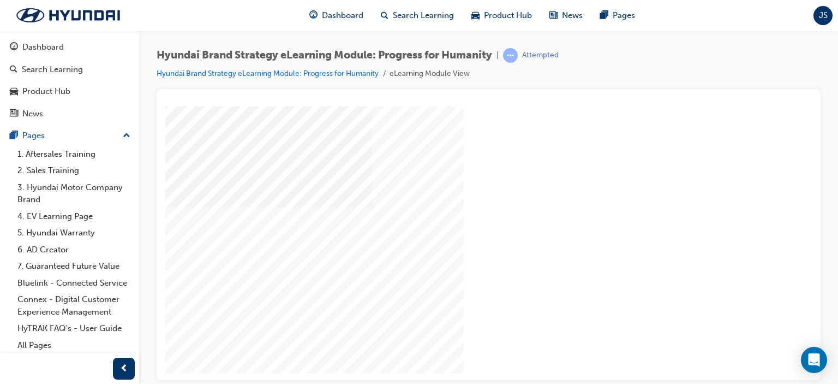
drag, startPoint x: 581, startPoint y: 337, endPoint x: 552, endPoint y: 333, distance: 28.6
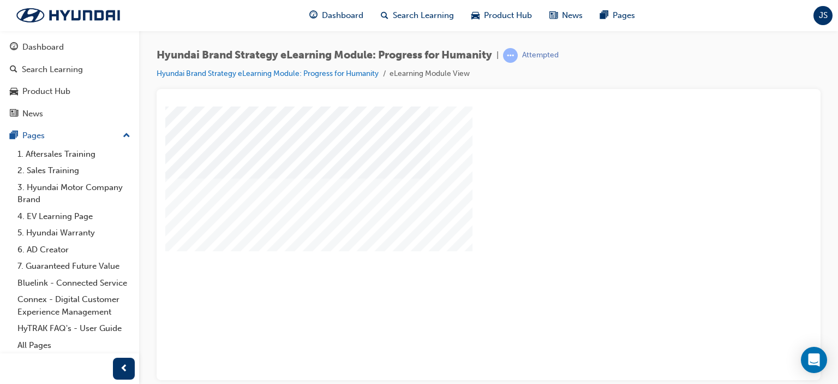
drag, startPoint x: 349, startPoint y: 328, endPoint x: 375, endPoint y: 330, distance: 26.3
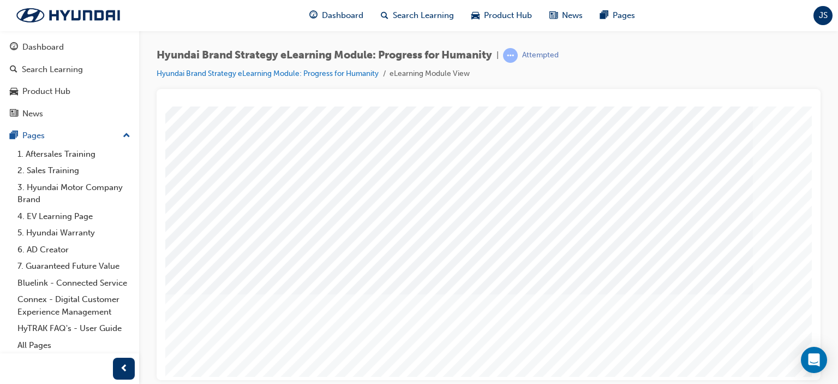
click at [766, 379] on div "Hyundai Brand Strategy eLearning Module: Progress for Humanity | Attempted Hyun…" at bounding box center [419, 192] width 838 height 384
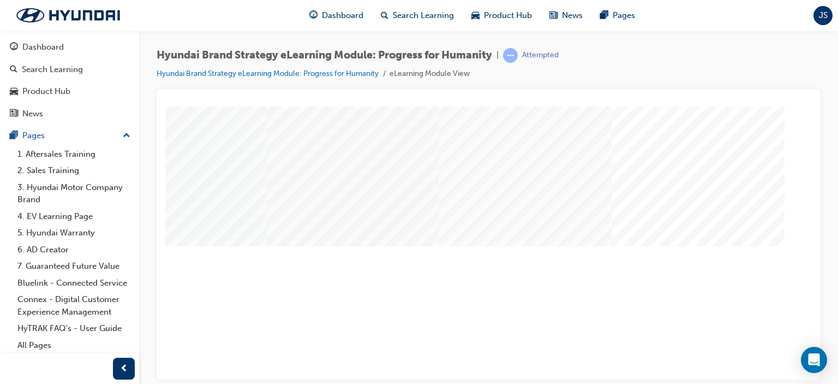
drag, startPoint x: 730, startPoint y: 288, endPoint x: 722, endPoint y: 289, distance: 7.7
drag, startPoint x: 373, startPoint y: 283, endPoint x: 282, endPoint y: 277, distance: 90.8
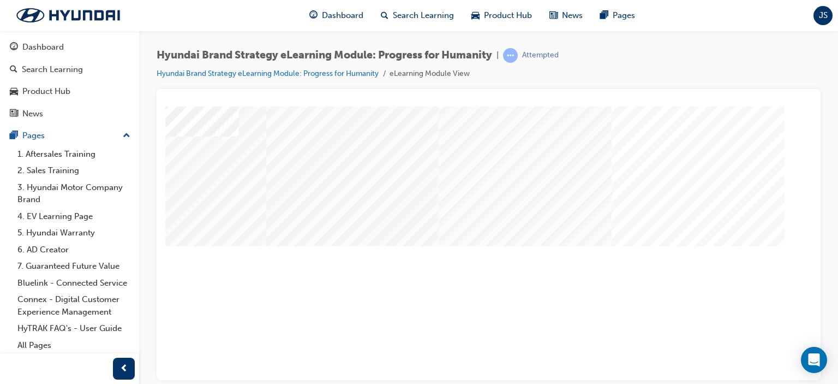
click at [777, 382] on div "Hyundai Brand Strategy eLearning Module: Progress for Humanity | Attempted Hyun…" at bounding box center [419, 192] width 838 height 384
click at [772, 380] on div "Hyundai Brand Strategy eLearning Module: Progress for Humanity | Attempted Hyun…" at bounding box center [419, 192] width 838 height 384
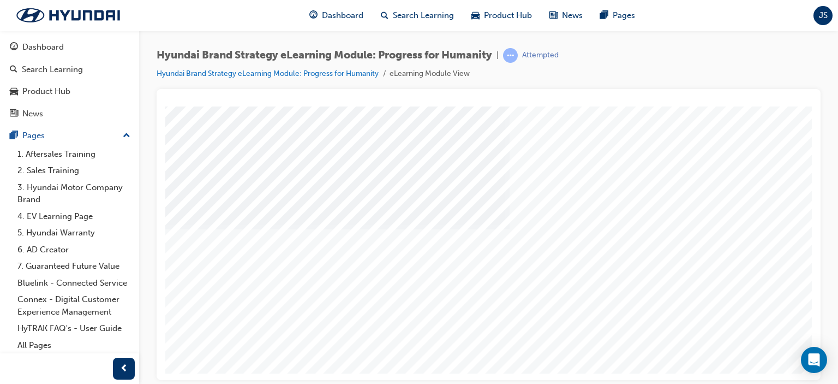
drag, startPoint x: 770, startPoint y: 382, endPoint x: 606, endPoint y: 272, distance: 198.1
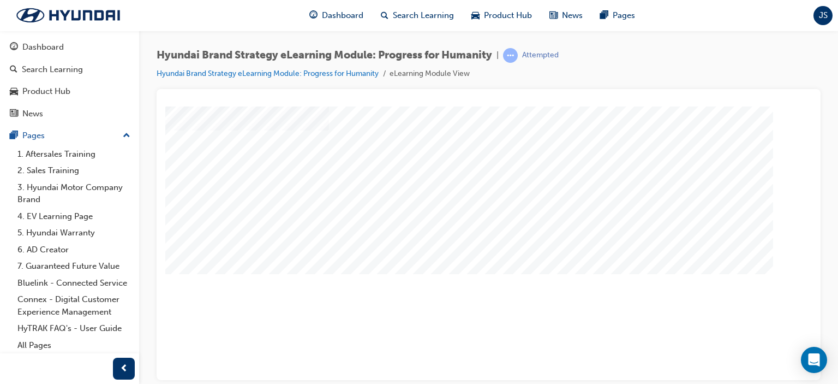
click at [770, 382] on div "Hyundai Brand Strategy eLearning Module: Progress for Humanity | Attempted Hyun…" at bounding box center [419, 192] width 838 height 384
drag, startPoint x: 735, startPoint y: 289, endPoint x: 703, endPoint y: 284, distance: 32.6
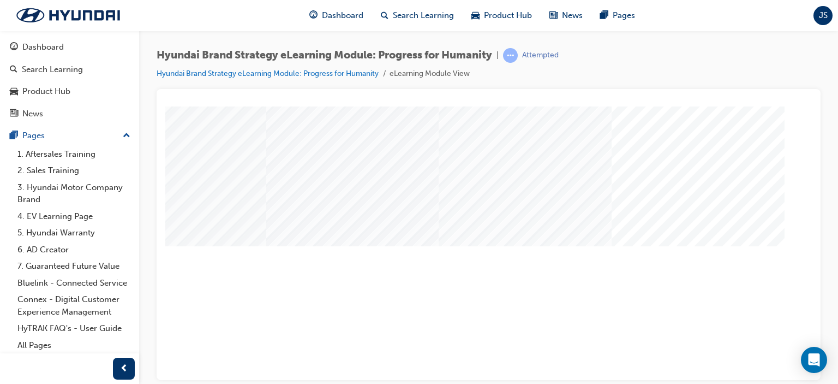
drag, startPoint x: 546, startPoint y: 282, endPoint x: 468, endPoint y: 272, distance: 78.6
drag, startPoint x: 416, startPoint y: 280, endPoint x: 404, endPoint y: 282, distance: 12.1
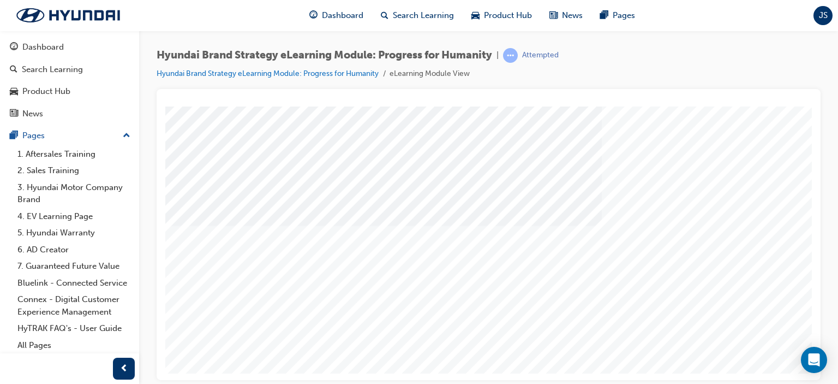
drag, startPoint x: 575, startPoint y: 324, endPoint x: 563, endPoint y: 325, distance: 12.1
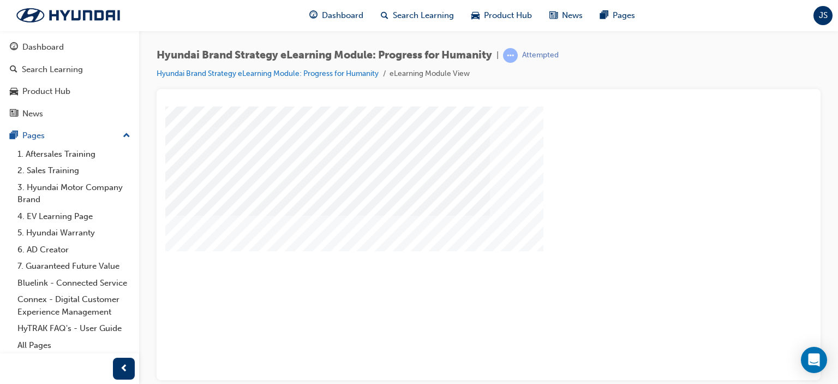
drag, startPoint x: 513, startPoint y: 278, endPoint x: 498, endPoint y: 288, distance: 18.2
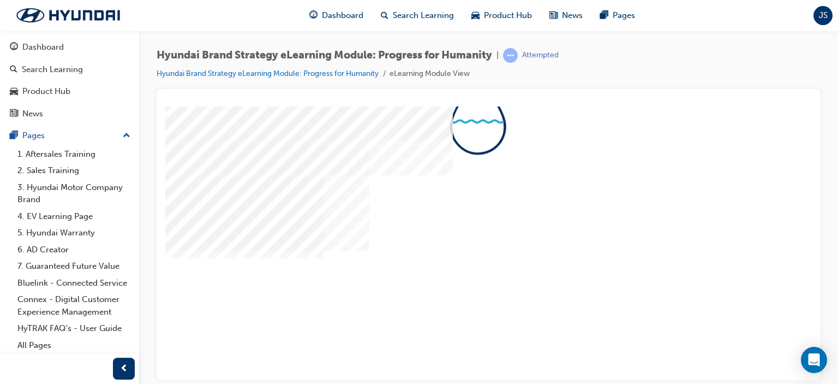
drag, startPoint x: 680, startPoint y: 277, endPoint x: 653, endPoint y: 273, distance: 27.5
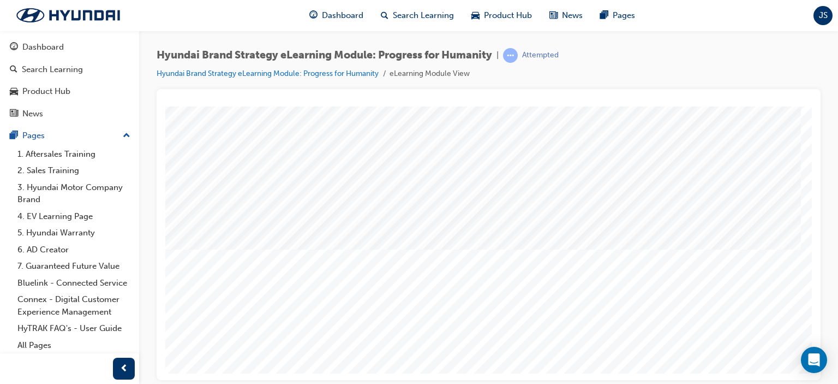
click at [760, 380] on div "Hyundai Brand Strategy eLearning Module: Progress for Humanity | Attempted Hyun…" at bounding box center [419, 192] width 838 height 384
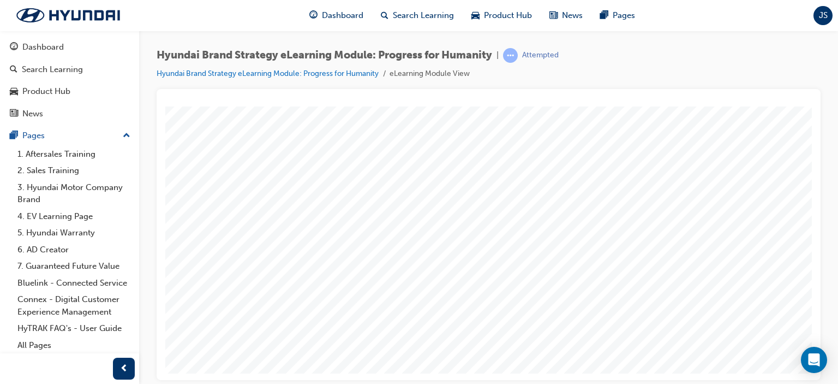
drag, startPoint x: 607, startPoint y: 183, endPoint x: 667, endPoint y: 213, distance: 67.6
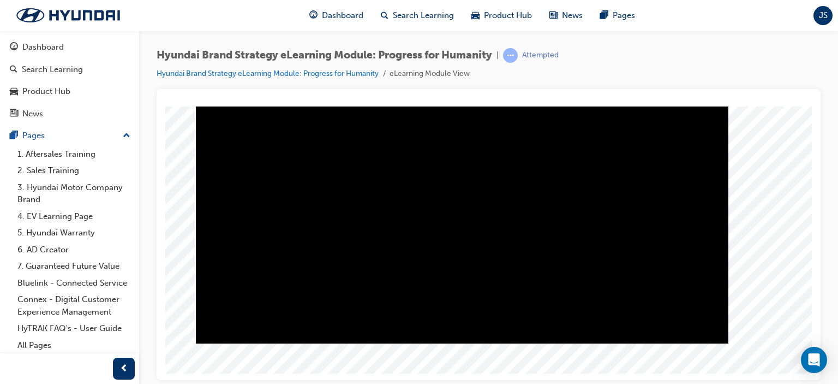
scroll to position [127, 104]
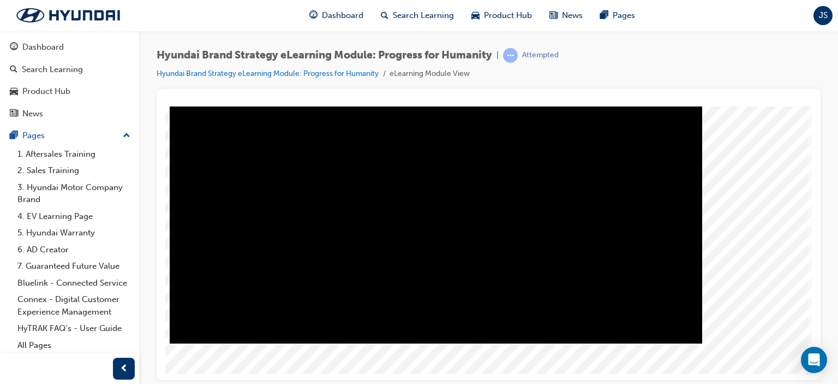
click at [434, 43] on div "Play" at bounding box center [436, 43] width 533 height 0
click at [200, 43] on div "Play" at bounding box center [436, 43] width 533 height 0
drag, startPoint x: 248, startPoint y: 331, endPoint x: 551, endPoint y: 328, distance: 303.4
click at [534, 43] on div "Progress, Video at 0 seconds" at bounding box center [352, 43] width 364 height 0
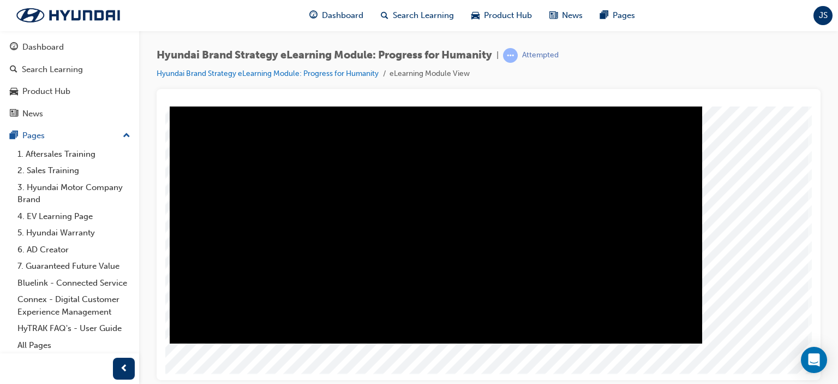
click at [585, 43] on div "Video" at bounding box center [436, 43] width 533 height 0
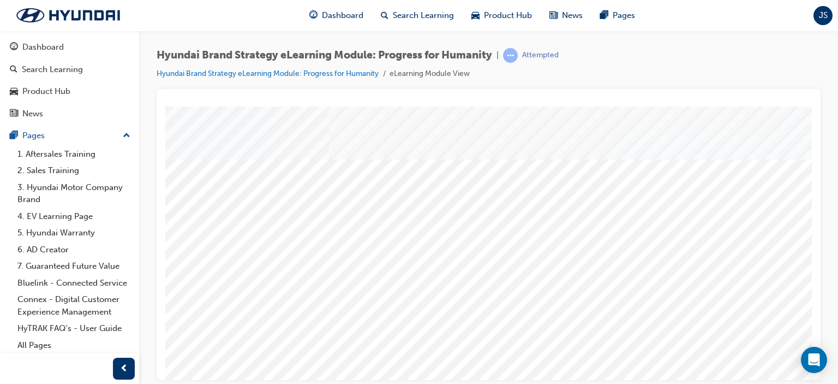
scroll to position [0, 104]
click at [816, 330] on div at bounding box center [489, 234] width 664 height 291
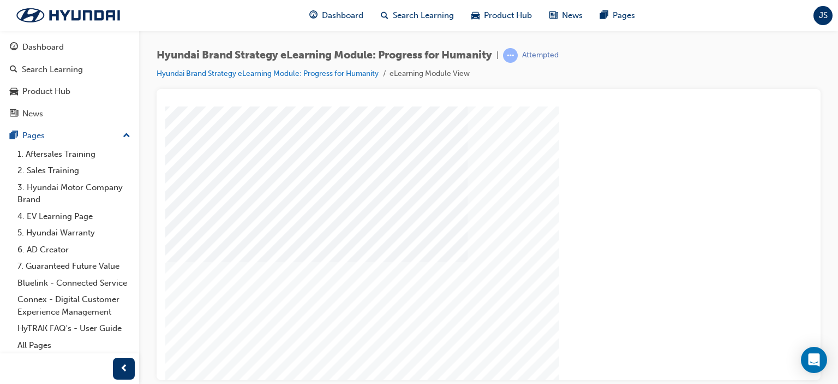
scroll to position [127, 0]
drag, startPoint x: 443, startPoint y: 324, endPoint x: 456, endPoint y: 324, distance: 12.5
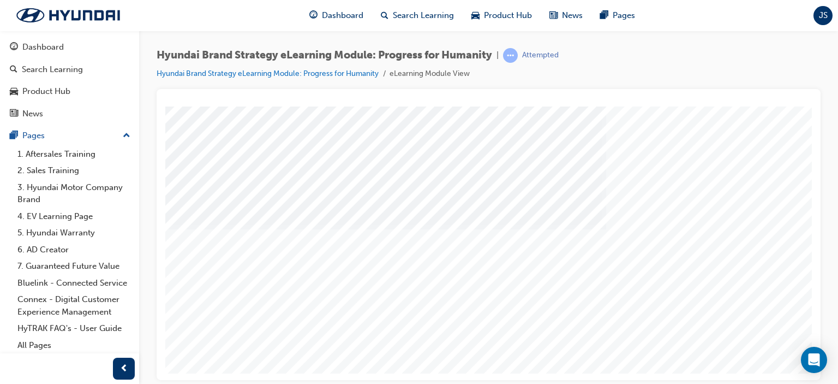
drag, startPoint x: 692, startPoint y: 326, endPoint x: 700, endPoint y: 326, distance: 7.6
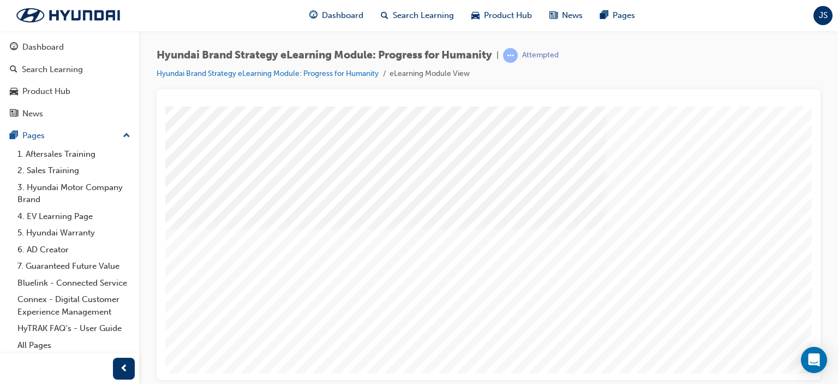
drag, startPoint x: 509, startPoint y: 313, endPoint x: 525, endPoint y: 313, distance: 16.4
drag, startPoint x: 679, startPoint y: 313, endPoint x: 694, endPoint y: 315, distance: 14.9
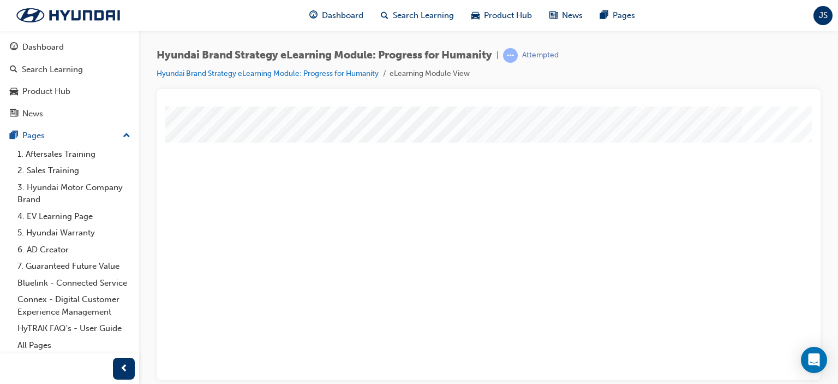
drag, startPoint x: 659, startPoint y: 256, endPoint x: 674, endPoint y: 256, distance: 15.3
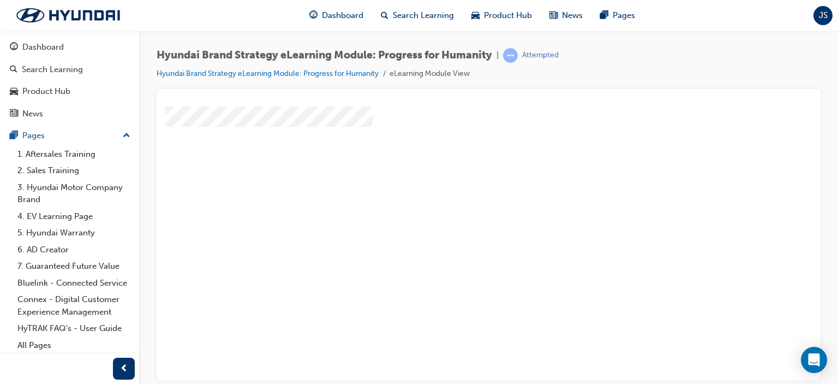
drag, startPoint x: 329, startPoint y: 228, endPoint x: 351, endPoint y: 225, distance: 22.5
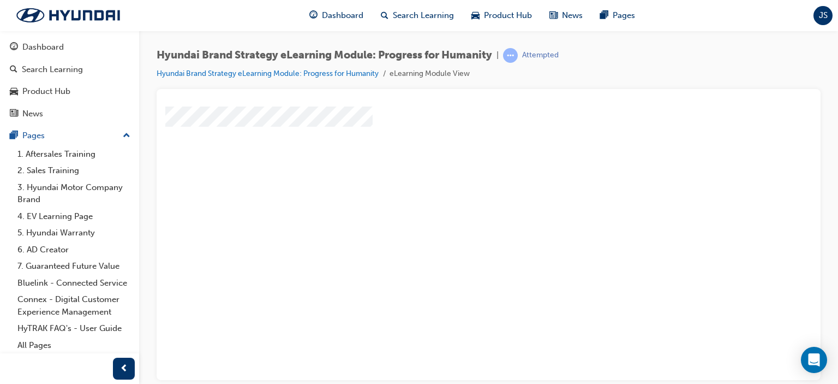
click at [761, 381] on div "Hyundai Brand Strategy eLearning Module: Progress for Humanity | Attempted Hyun…" at bounding box center [419, 192] width 838 height 384
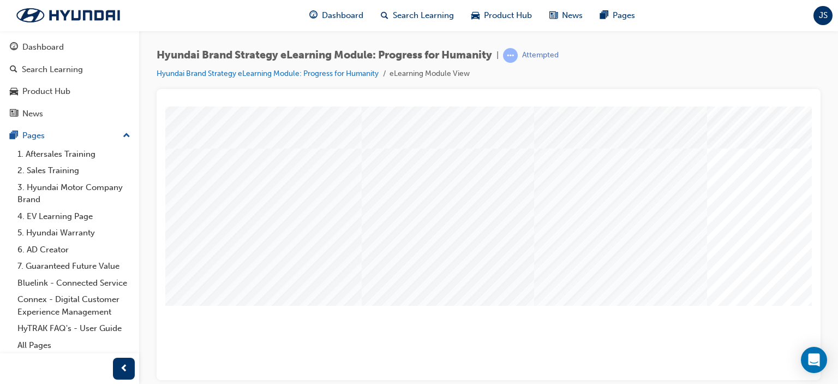
scroll to position [127, 0]
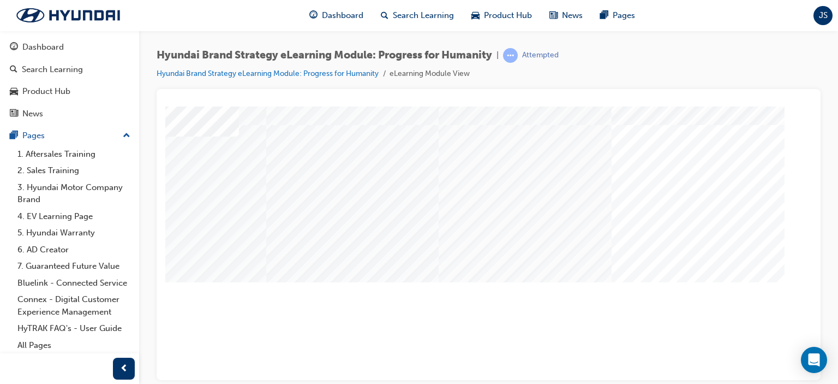
click at [740, 380] on div "Hyundai Brand Strategy eLearning Module: Progress for Humanity | Attempted Hyun…" at bounding box center [419, 192] width 838 height 384
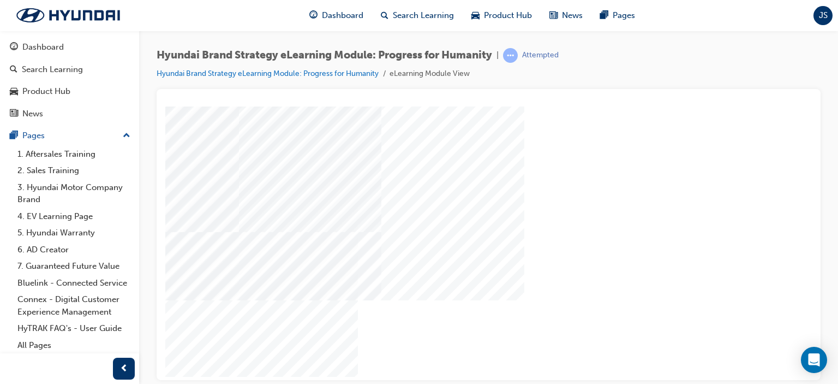
scroll to position [127, 99]
drag, startPoint x: 463, startPoint y: 182, endPoint x: 467, endPoint y: 269, distance: 86.8
click at [467, 269] on div "Content Image Right" at bounding box center [441, 175] width 742 height 393
drag, startPoint x: 807, startPoint y: 287, endPoint x: 970, endPoint y: 455, distance: 233.4
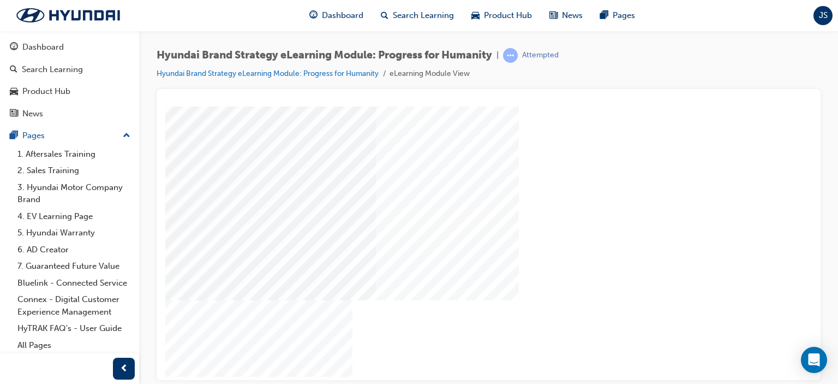
drag, startPoint x: 805, startPoint y: 273, endPoint x: 978, endPoint y: 439, distance: 239.6
drag, startPoint x: 808, startPoint y: 282, endPoint x: 967, endPoint y: 455, distance: 235.1
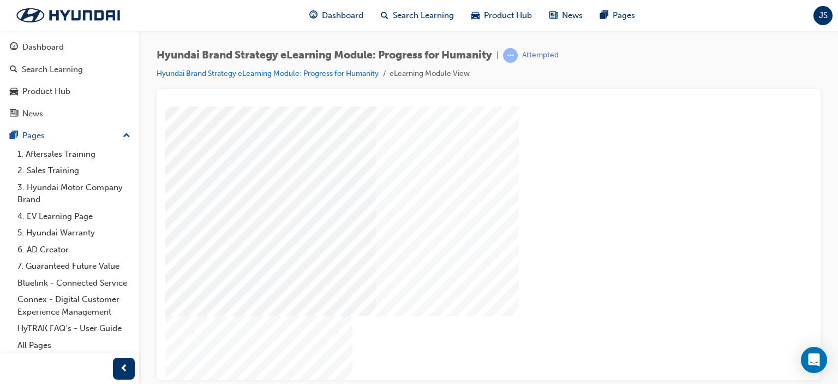
drag, startPoint x: 808, startPoint y: 254, endPoint x: 975, endPoint y: 458, distance: 263.2
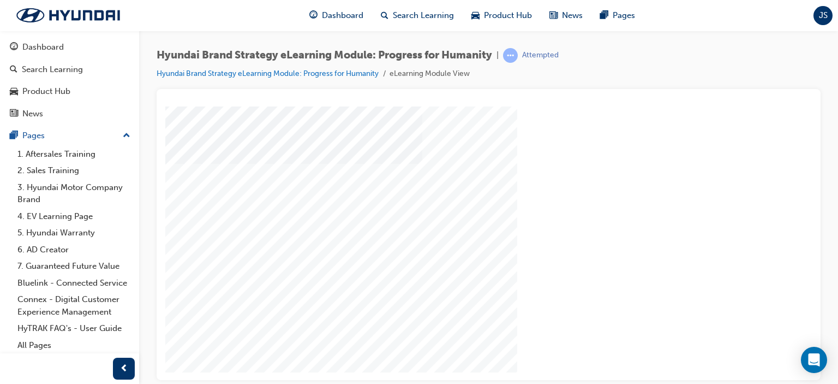
scroll to position [127, 104]
drag, startPoint x: 805, startPoint y: 211, endPoint x: 979, endPoint y: 388, distance: 248.5
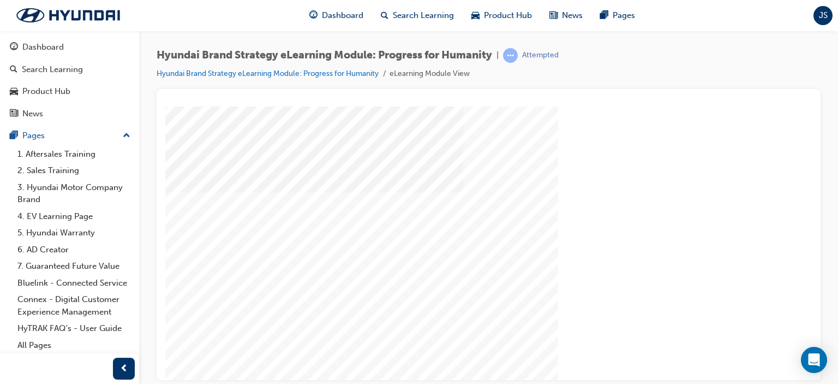
scroll to position [127, 0]
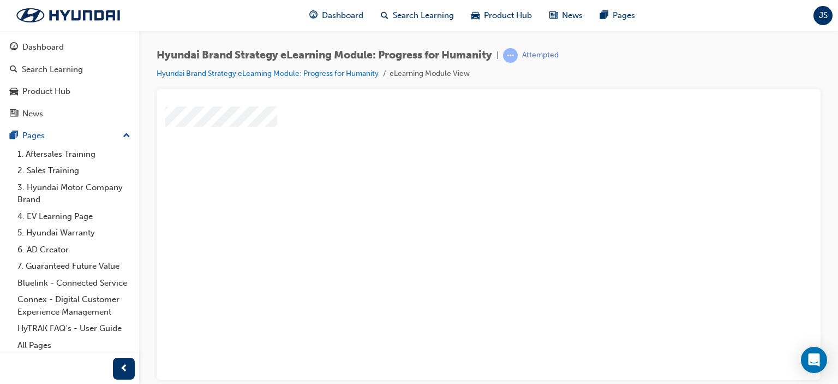
scroll to position [0, 0]
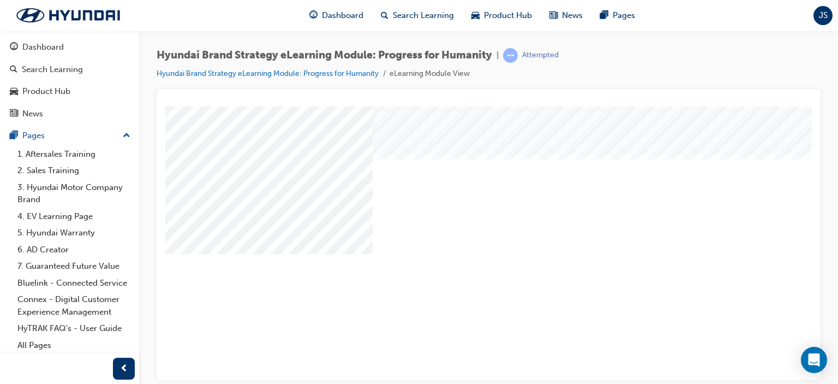
click at [812, 303] on div at bounding box center [489, 234] width 664 height 291
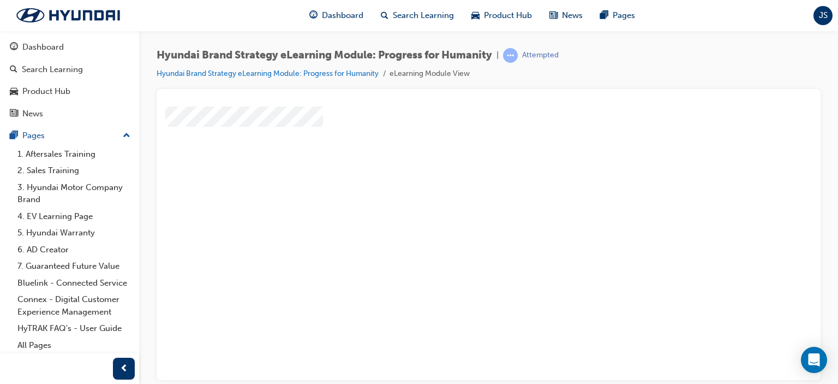
scroll to position [127, 58]
drag, startPoint x: 434, startPoint y: 219, endPoint x: 444, endPoint y: 220, distance: 10.0
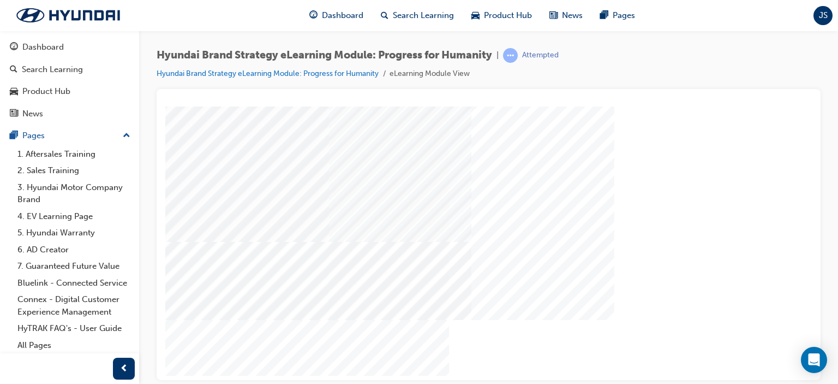
scroll to position [121, 0]
